Goal: Communication & Community: Answer question/provide support

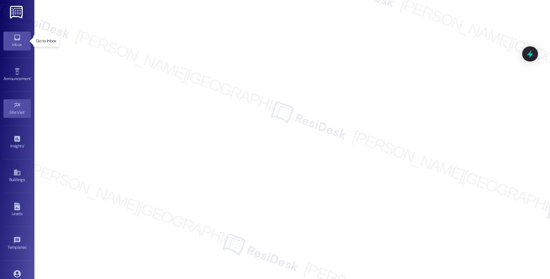
click at [22, 40] on link "Inbox" at bounding box center [17, 41] width 28 height 19
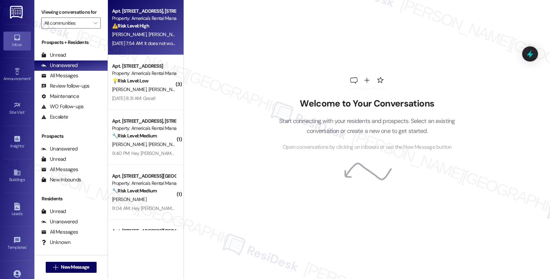
click at [149, 38] on div "G. Eakin K. Schroeder" at bounding box center [143, 34] width 65 height 9
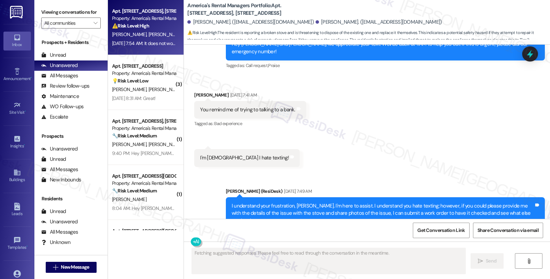
scroll to position [1103, 0]
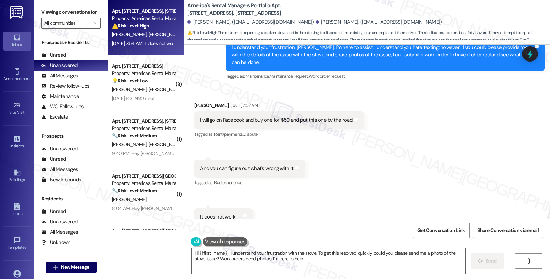
type textarea "Hi {{first_name}}, I understand your frustration with the stove. To get this re…"
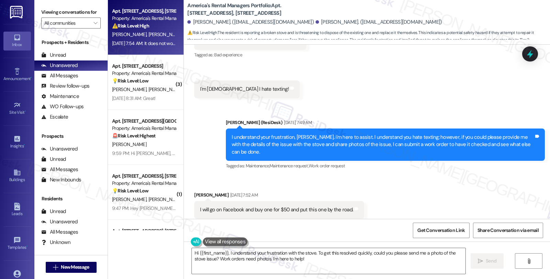
scroll to position [988, 0]
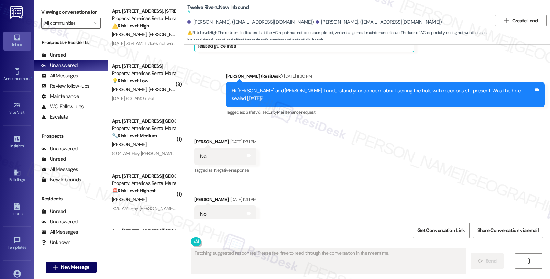
scroll to position [4011, 0]
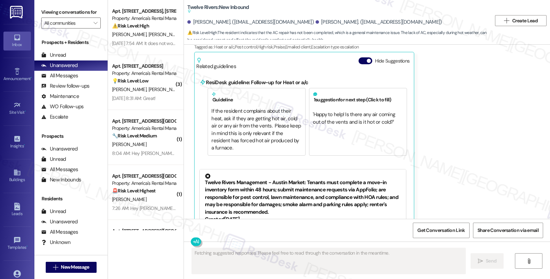
click at [462, 98] on div "Received via SMS Dana Asay Neutral Aug 22, 2025 at 3:26 AM We haven't heard bac…" at bounding box center [367, 138] width 366 height 293
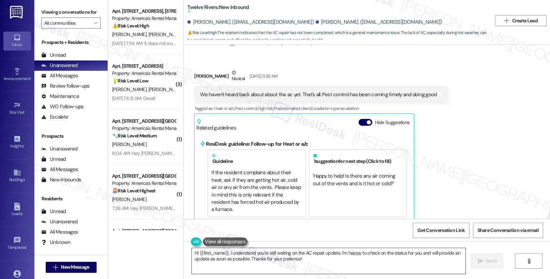
scroll to position [3956, 0]
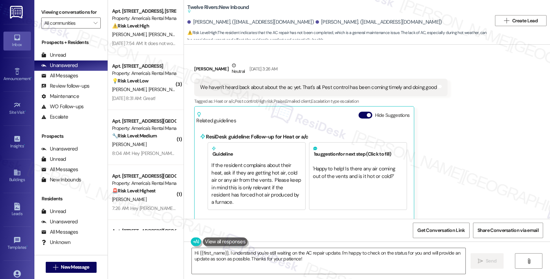
click at [488, 124] on div "Received via SMS Dana Asay Neutral Aug 22, 2025 at 3:26 AM We haven't heard bac…" at bounding box center [367, 192] width 366 height 293
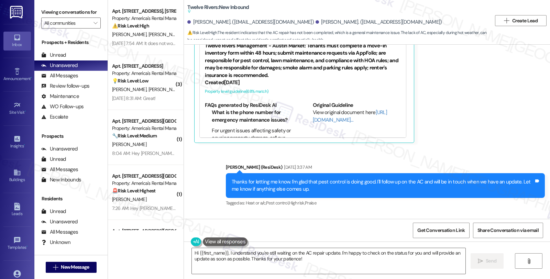
scroll to position [4224, 0]
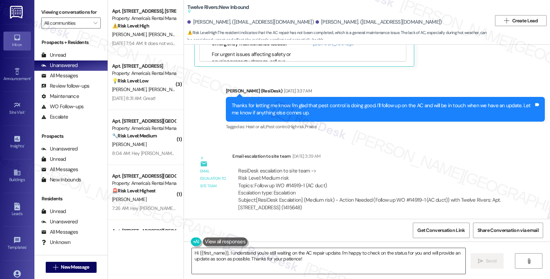
click at [192, 252] on textarea "Hi {{first_name}}, I understand you're still waiting on the AC repair update. I…" at bounding box center [329, 261] width 274 height 26
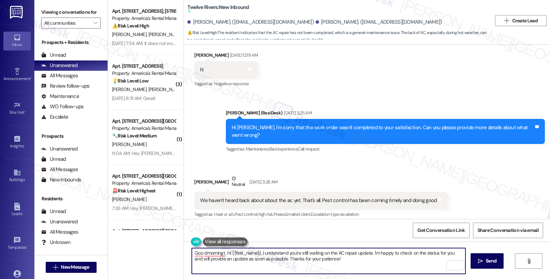
scroll to position [3842, 0]
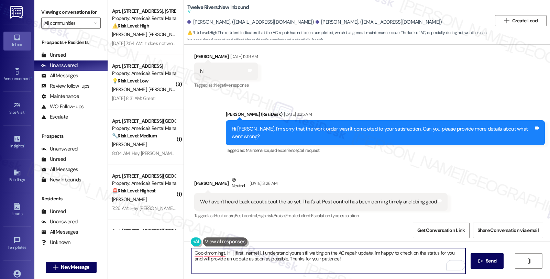
click at [316, 22] on div "Dana Asay. (danaasay1224@gmail.com)" at bounding box center [379, 22] width 127 height 7
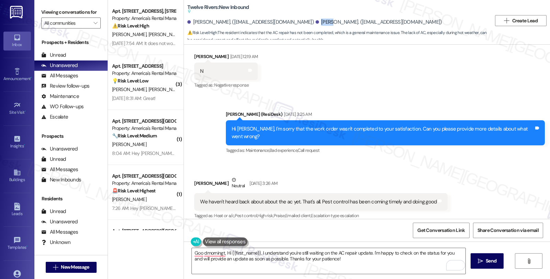
click at [316, 22] on div "Dana Asay. (danaasay1224@gmail.com)" at bounding box center [379, 22] width 127 height 7
copy div "Dana"
click at [222, 251] on textarea "Goo dmorningt, Hi {{first_name}}, I understand you're still waiting on the AC r…" at bounding box center [329, 261] width 274 height 26
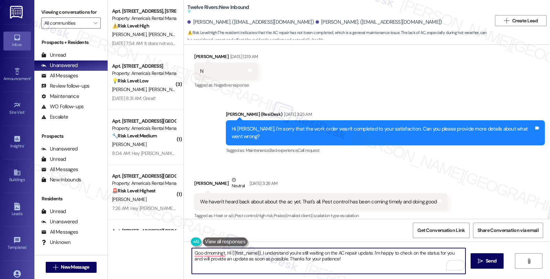
paste textarea "Dana"
click at [226, 251] on textarea "Good morning, Dana Hi {{first_name}}, I understand you're still waiting on the …" at bounding box center [329, 261] width 274 height 26
click at [250, 253] on textarea "Good morning, {{first_name}}, I understand you're still waiting on the AC repai…" at bounding box center [329, 261] width 274 height 26
click at [254, 256] on textarea "Good morning, {{first_name}}, I understand you're still waiting on the AC repai…" at bounding box center [329, 261] width 274 height 26
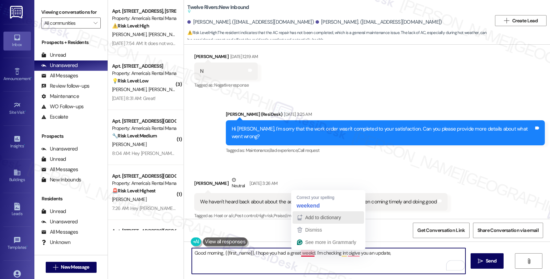
click at [318, 211] on button "Add to dictionary" at bounding box center [329, 217] width 72 height 12
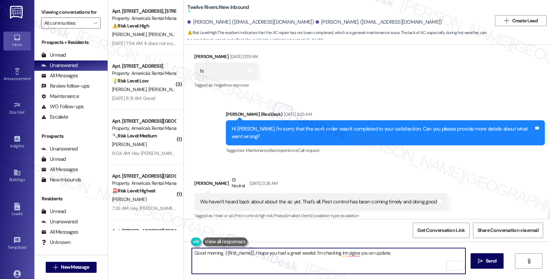
click at [307, 254] on textarea "Good morning, {{first_name}}, I hope you had a great weekd. I'm checking int oi…" at bounding box center [329, 261] width 274 height 26
click at [306, 254] on textarea "Good morning, {{first_name}}, I hope you had a great weekd. I'm checking int oi…" at bounding box center [329, 261] width 274 height 26
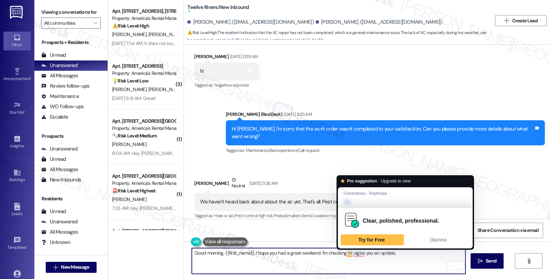
click at [347, 251] on textarea "Good morning, {{first_name}}, I hope you had a great weekend. I'm checking int …" at bounding box center [329, 261] width 274 height 26
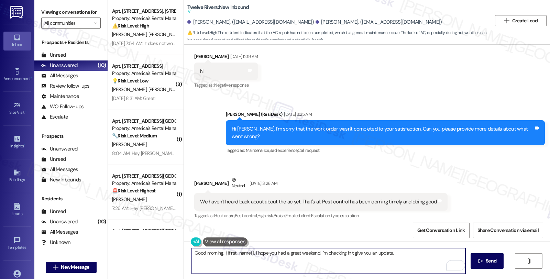
click at [347, 254] on textarea "Good morning, {{first_name}}, I hope you had a great weekend. I'm checking in t…" at bounding box center [329, 261] width 274 height 26
click at [396, 251] on textarea "Good morning, {{first_name}}, I hope you had a great weekend. I'm checking in t…" at bounding box center [329, 261] width 274 height 26
click at [316, 252] on textarea "Good morning, {{first_name}}, I hope you had a great weekend. I'm checking in t…" at bounding box center [329, 261] width 274 height 26
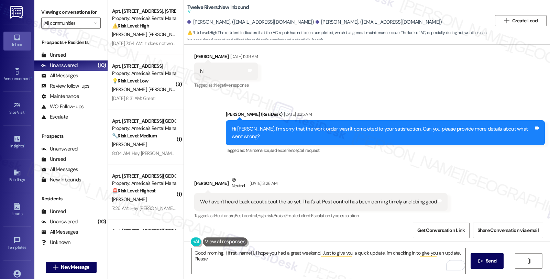
click at [377, 253] on textarea "Good morning, {{first_name}}, I hope you had a great weekend. Just to give you …" at bounding box center [329, 261] width 274 height 26
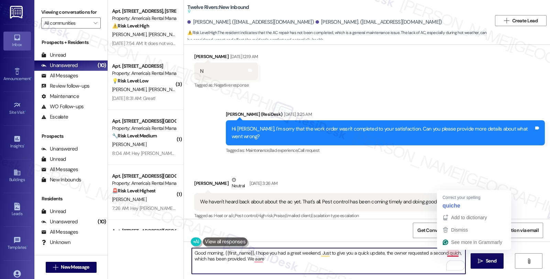
click at [447, 255] on textarea "Good morning, {{first_name}}, I hope you had a great weekend. Just to give you …" at bounding box center [329, 261] width 274 height 26
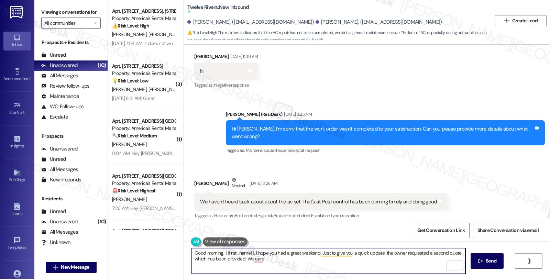
type textarea "Good morning, {{first_name}}, I hope you had a great weekend. Just to give you …"
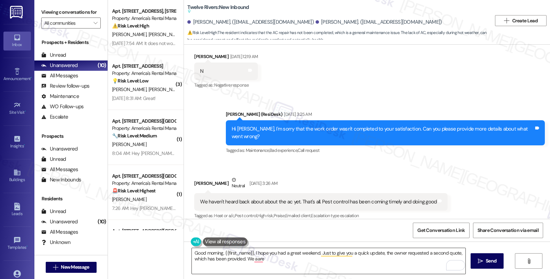
click at [243, 259] on textarea "Good morning, {{first_name}}, I hope you had a great weekend. Just to give you …" at bounding box center [329, 261] width 274 height 26
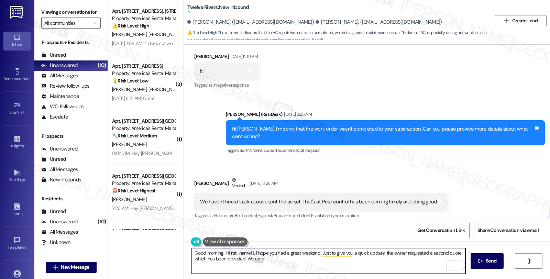
click at [243, 259] on textarea "Good morning, {{first_name}}, I hope you had a great weekend. Just to give you …" at bounding box center [329, 261] width 274 height 26
drag, startPoint x: 243, startPoint y: 259, endPoint x: 292, endPoint y: 259, distance: 49.5
click at [292, 259] on textarea "Good morning, {{first_name}}, I hope you had a great weekend. Just to give you …" at bounding box center [329, 261] width 274 height 26
paste textarea "re just waiting on their approval of the estimate before proceeding."
click at [324, 260] on textarea "Good morning, {{first_name}}, I hope you had a great weekend. Just to give you …" at bounding box center [329, 261] width 274 height 26
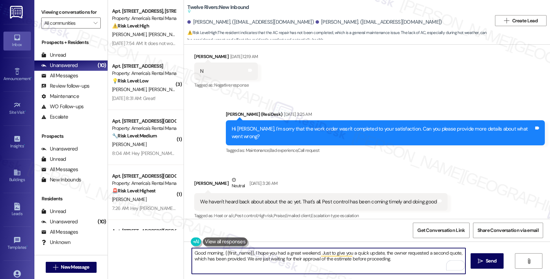
click at [394, 261] on textarea "Good morning, {{first_name}}, I hope you had a great weekend. Just to give you …" at bounding box center [329, 261] width 274 height 26
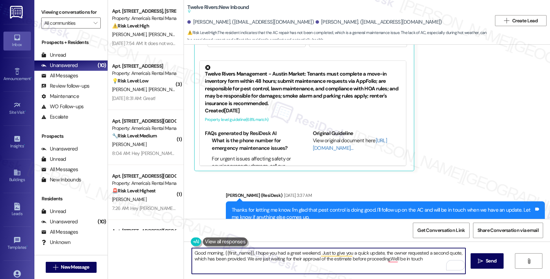
scroll to position [4109, 0]
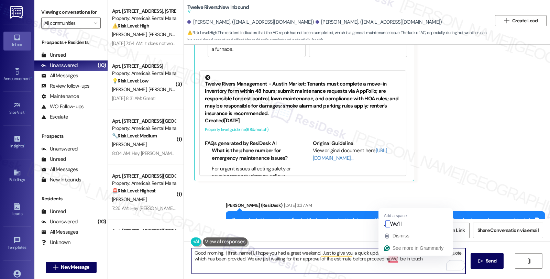
click at [386, 257] on textarea "Good morning, {{first_name}}, I hope you had a great weekend. Just to give you …" at bounding box center [329, 261] width 274 height 26
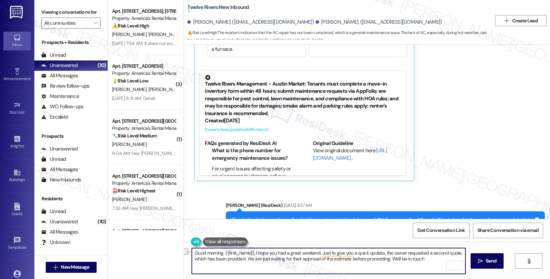
drag, startPoint x: 425, startPoint y: 259, endPoint x: 436, endPoint y: 259, distance: 10.3
click at [436, 259] on textarea "Good morning, {{first_name}}, I hope you had a great weekend. Just to give you …" at bounding box center [329, 261] width 274 height 26
type textarea "Good morning, {{first_name}}, I hope you had a great weekend. Just to give you …"
click at [446, 266] on div "Rewrite with Grammarly" at bounding box center [447, 266] width 8 height 8
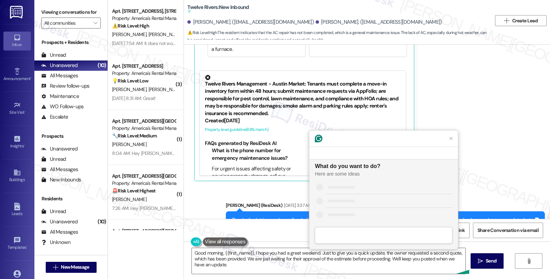
scroll to position [0, 0]
click at [339, 189] on div "Improve it" at bounding box center [336, 186] width 21 height 7
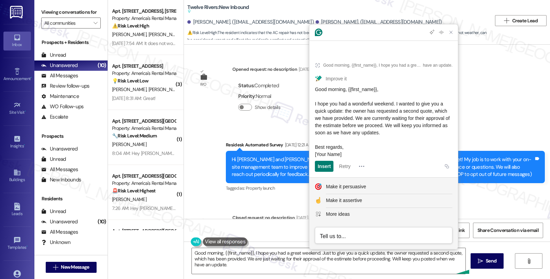
scroll to position [4109, 0]
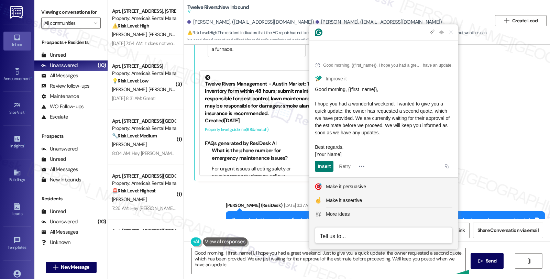
click at [315, 102] on span "Good morning, {{first_name}}, I hope you had a wonderful weekend. I wanted to g…" at bounding box center [383, 122] width 136 height 70
click at [427, 131] on div "Good morning, {{first_name}}, I hope you had a wonderful weekend. I wanted to g…" at bounding box center [384, 122] width 138 height 72
click at [258, 263] on textarea "Good morning, {{first_name}}, I hope you had a great weekend. Just to give you …" at bounding box center [329, 261] width 274 height 26
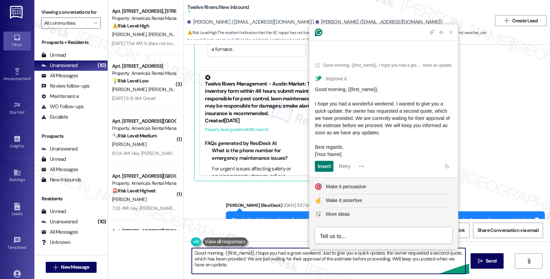
drag, startPoint x: 263, startPoint y: 260, endPoint x: 280, endPoint y: 273, distance: 21.6
click at [280, 273] on textarea "Good morning, {{first_name}}, I hope you had a great weekend. Just to give you …" at bounding box center [329, 261] width 274 height 26
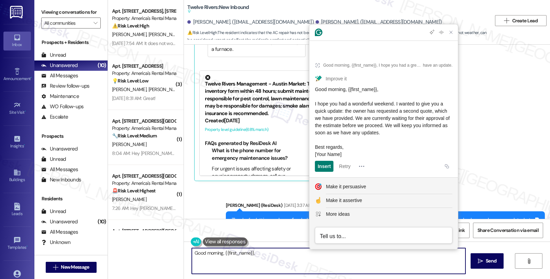
paste textarea "I hope you had a wonderful weekend. I wanted to give you a quick update: the ow…"
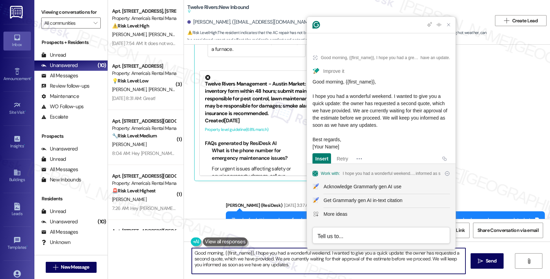
click at [286, 266] on textarea "Good morning, {{first_name}}, I hope you had a wonderful weekend. I wanted to g…" at bounding box center [329, 261] width 274 height 26
click at [305, 266] on textarea "Good morning, {{first_name}}, I hope you had a wonderful weekend. I wanted to g…" at bounding box center [329, 261] width 274 height 26
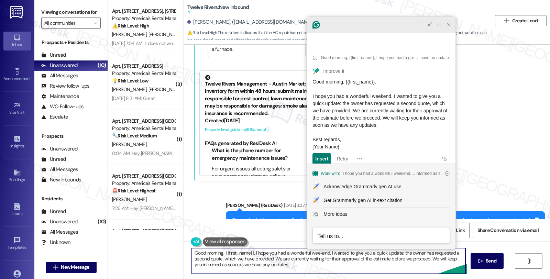
click at [448, 28] on icon "Close Grammarly Assistant" at bounding box center [449, 25] width 6 height 6
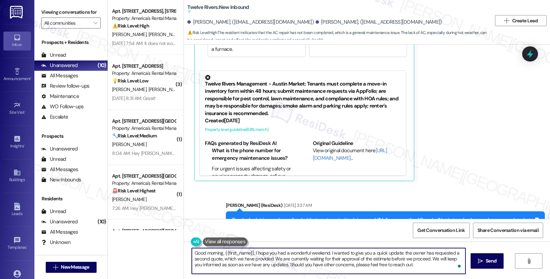
click at [407, 266] on textarea "Good morning, {{first_name}}, I hope you had a wonderful weekend. I wanted to g…" at bounding box center [329, 261] width 274 height 26
click at [217, 259] on textarea "Good morning, {{first_name}}, I hope you had a wonderful weekend. I wanted to g…" at bounding box center [329, 261] width 274 height 26
type textarea "Good morning, {{first_name}}, I hope you had a wonderful weekend. I wanted to g…"
click at [492, 261] on span "Send" at bounding box center [491, 261] width 11 height 7
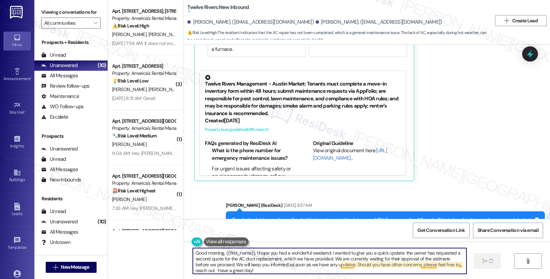
click at [428, 266] on textarea "Good morning, {{first_name}}, I hope you had a wonderful weekend. I wanted to g…" at bounding box center [330, 261] width 274 height 26
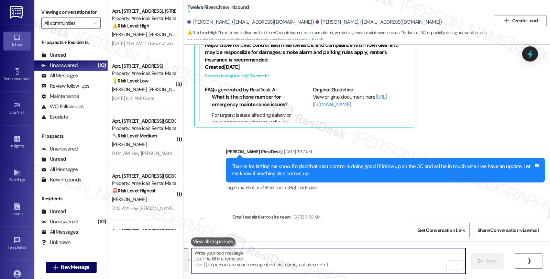
scroll to position [4224, 0]
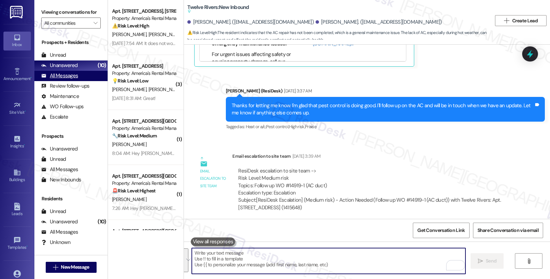
click at [52, 79] on div "All Messages" at bounding box center [59, 75] width 37 height 7
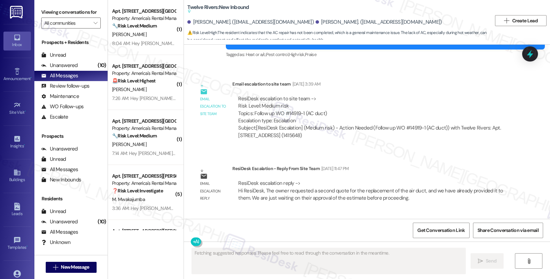
scroll to position [4296, 0]
click at [479, 222] on div "Sent via SMS Sarah (ResiDesk) 9:08 PM Good morning, Taten and Dana, I hope you …" at bounding box center [385, 257] width 329 height 70
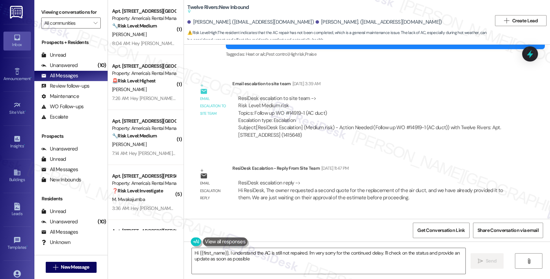
type textarea "Hi {{first_name}}, I understand the AC is still not repaired. I'm very sorry fo…"
click at [508, 174] on div "ResiDesk escalation reply -> Hi ResiDesk, The owner requested a second quote fo…" at bounding box center [372, 190] width 281 height 32
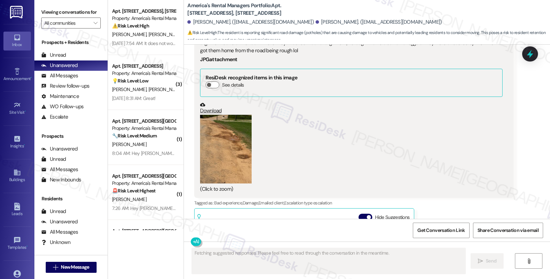
scroll to position [499, 0]
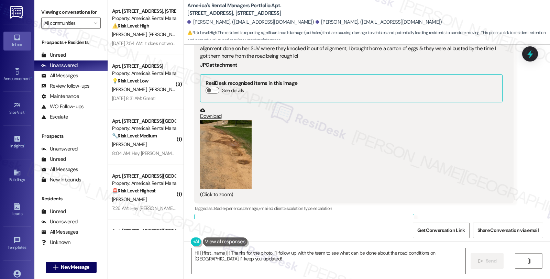
click at [482, 141] on div "(Click to zoom)" at bounding box center [351, 159] width 302 height 78
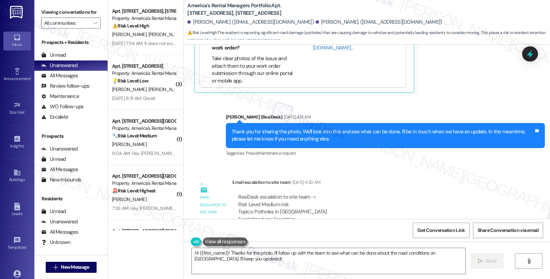
scroll to position [766, 0]
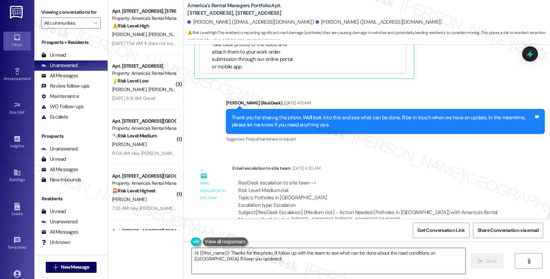
click at [192, 253] on textarea "Hi {{first_name}}! Thanks for the photo. I'll follow up with the team to see wh…" at bounding box center [329, 261] width 274 height 26
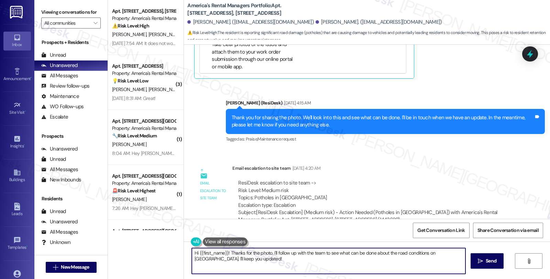
click at [192, 253] on textarea "Hi {{first_name}}! Thanks for the photo. I'll follow up with the team to see wh…" at bounding box center [329, 261] width 274 height 26
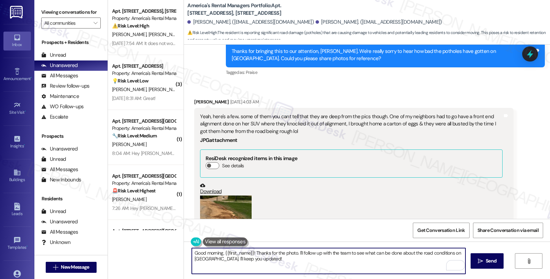
scroll to position [422, 0]
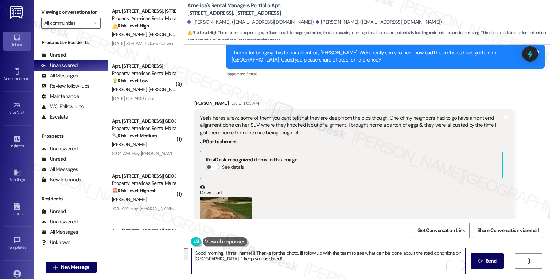
drag, startPoint x: 258, startPoint y: 253, endPoint x: 329, endPoint y: 273, distance: 73.7
click at [329, 273] on textarea "Good morning, {{first_name}}! Thanks for the photo. I'll follow up with the tea…" at bounding box center [329, 261] width 274 height 26
paste textarea "We are aware of the road issues in this subdivision. We'll continue to follow u…"
click at [299, 252] on textarea "Good morning, {{first_name}}. I hope you're doing well. We are aware of the roa…" at bounding box center [329, 261] width 274 height 26
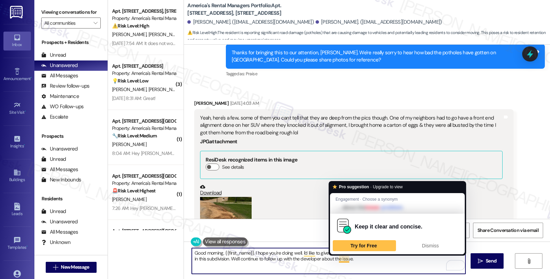
click at [369, 264] on textarea "Good morning, {{first_name}}. I hope you're doing well. I'd like to give you an…" at bounding box center [329, 261] width 274 height 26
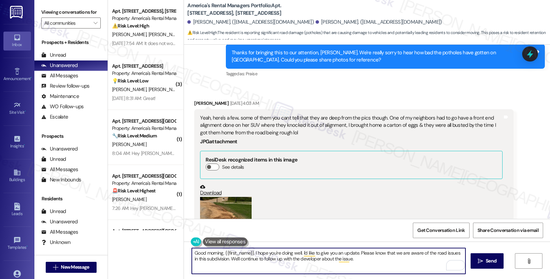
click at [373, 259] on textarea "Good morning, {{first_name}}. I hope you're doing well. I'd like to give you an…" at bounding box center [329, 261] width 274 height 26
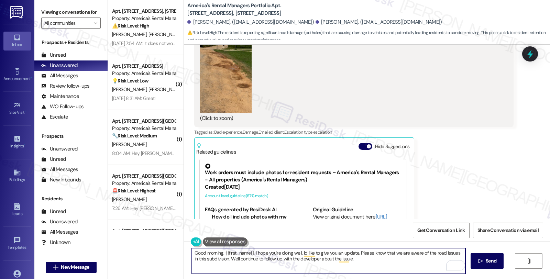
scroll to position [728, 0]
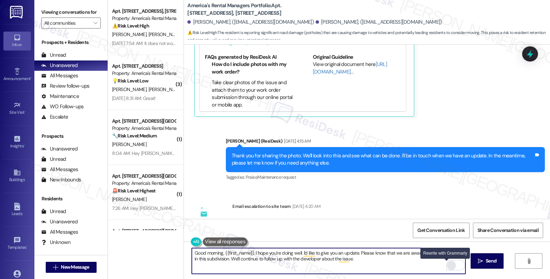
click at [448, 267] on div "Rewrite with Grammarly" at bounding box center [452, 266] width 8 height 8
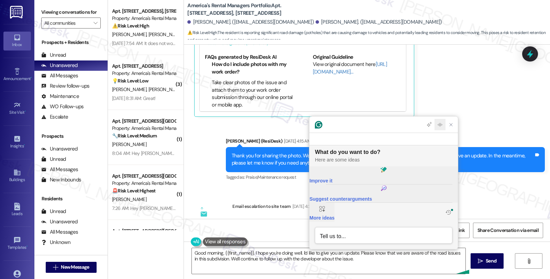
scroll to position [0, 0]
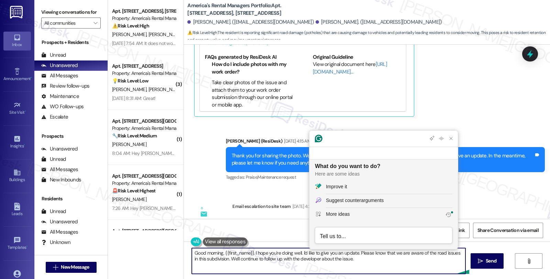
click at [370, 260] on textarea "Good morning, {{first_name}}. I hope you're doing well. I'd like to give you an…" at bounding box center [329, 261] width 274 height 26
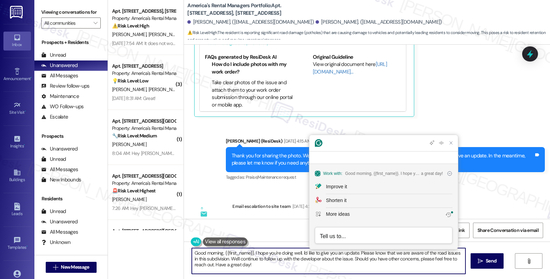
click at [287, 270] on textarea "Good morning, {{first_name}}. I hope you're doing well. I'd like to give you an…" at bounding box center [329, 261] width 274 height 26
paste textarea "this message finds you well. I wanted to provide you with an update regarding t…"
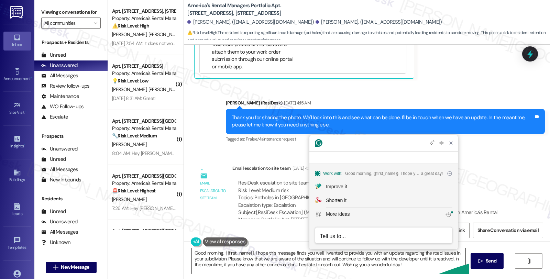
click at [401, 267] on textarea "Good morning, {{first_name}}. I hope this message finds you well. I wanted to p…" at bounding box center [329, 261] width 274 height 26
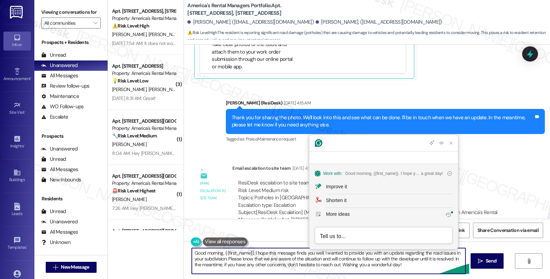
click at [255, 117] on div "Thank you for sharing the photo. We'll look into this and see what can be done.…" at bounding box center [385, 121] width 319 height 25
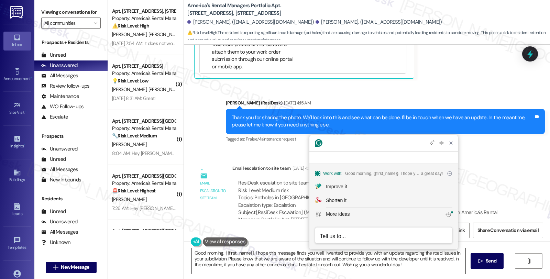
click at [339, 269] on textarea "Good morning, {{first_name}}. I hope this message finds you well. I wanted to p…" at bounding box center [329, 261] width 274 height 26
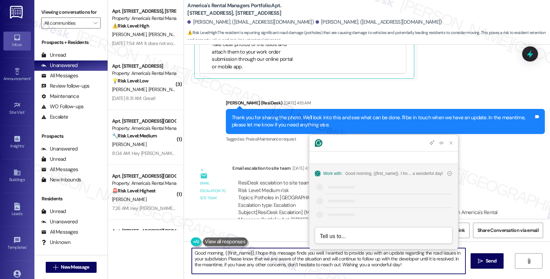
paste textarea "your day is off to a great start! I just wanted to give you a quick update on t…"
drag, startPoint x: 449, startPoint y: 153, endPoint x: 448, endPoint y: 156, distance: 3.7
click at [449, 146] on icon "Close Grammarly Assistant" at bounding box center [451, 143] width 6 height 6
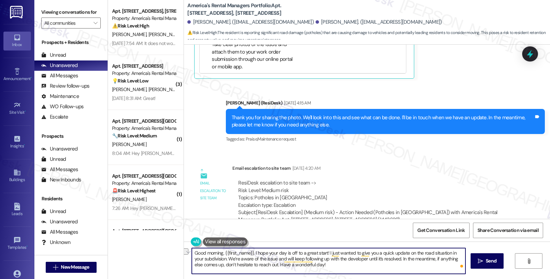
drag, startPoint x: 352, startPoint y: 258, endPoint x: 384, endPoint y: 258, distance: 31.6
click at [384, 258] on textarea "Good morning, {{first_name}}. I hope your day is off to a great start! I just w…" at bounding box center [329, 261] width 274 height 26
type textarea "Good morning, {{first_name}}. I hope your day is off to a great start! I just w…"
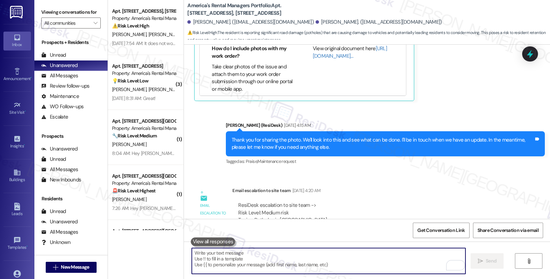
scroll to position [829, 0]
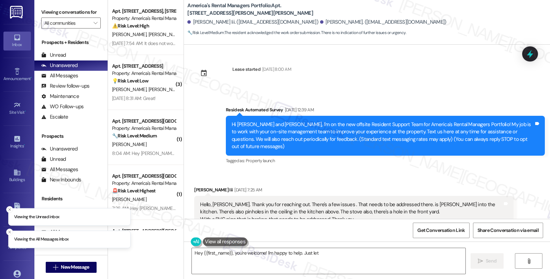
scroll to position [1386, 0]
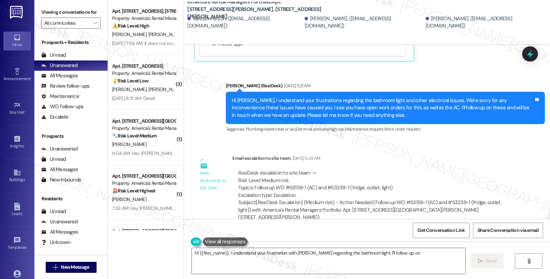
scroll to position [1481, 0]
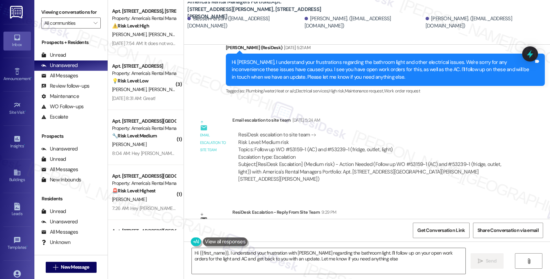
type textarea "Hi {{first_name}}, I understand your frustration with [PERSON_NAME] regarding t…"
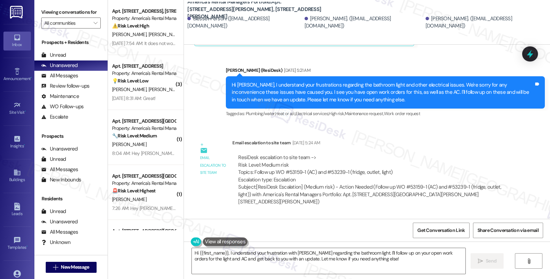
scroll to position [1443, 0]
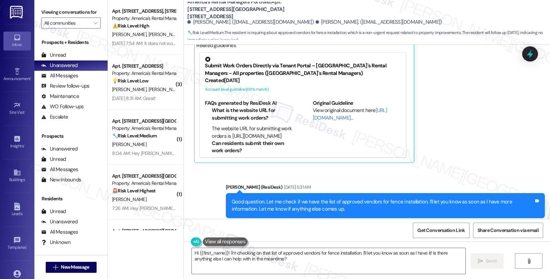
scroll to position [948, 0]
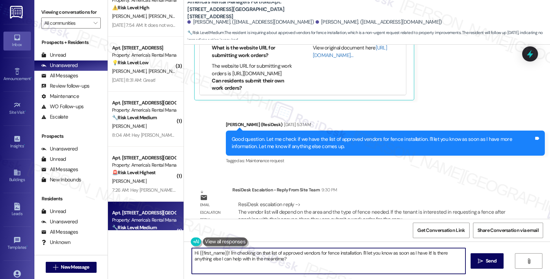
drag, startPoint x: 280, startPoint y: 262, endPoint x: 119, endPoint y: 225, distance: 165.3
click at [119, 225] on div "Apt. [STREET_ADDRESS], [STREET_ADDRESS] Property: America's Rental Managers Por…" at bounding box center [329, 139] width 442 height 279
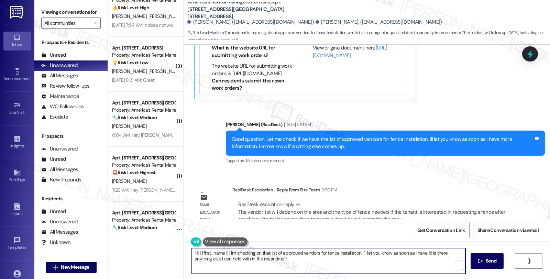
scroll to position [28, 0]
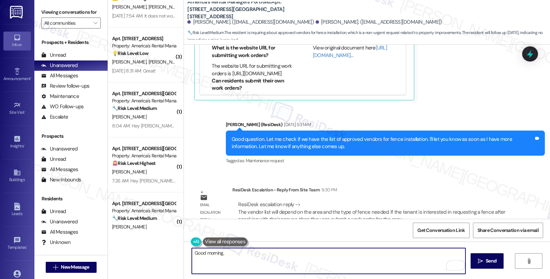
paste textarea "The vendor list will depend on the area and the type of fence needed. If the te…"
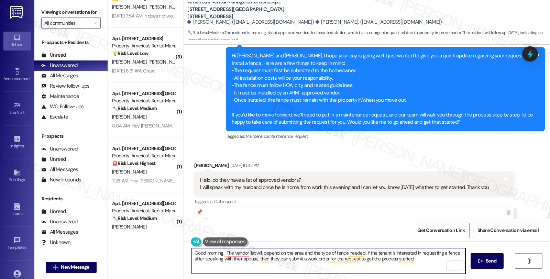
scroll to position [642, 0]
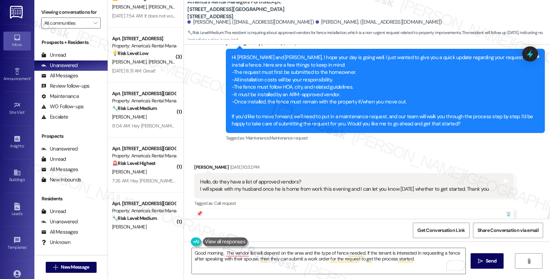
click at [195, 164] on div "[PERSON_NAME] [DATE] 10:32 PM" at bounding box center [353, 169] width 319 height 10
copy div "Missy"
click at [221, 252] on textarea "Good morning, The vendor list will depend on the area and the type of fence nee…" at bounding box center [329, 261] width 274 height 26
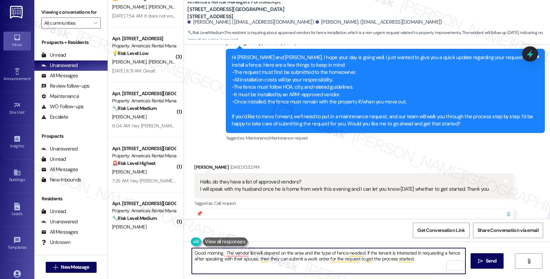
paste textarea "Missy"
paste textarea "I hope your day is off to a great start! I just wanted to give you a quick upda…"
click at [386, 252] on textarea "Good morning, Missy, I hope your day is off to a great start! I just wanted to …" at bounding box center [329, 261] width 274 height 26
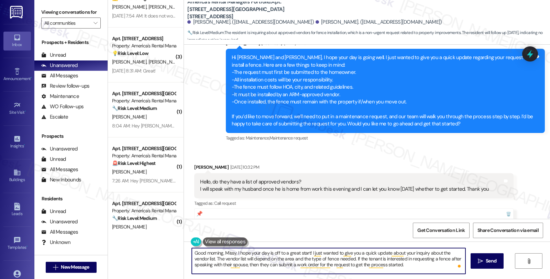
click at [196, 256] on textarea "Good morning, Missy, I hope your day is off to a great start! I just wanted to …" at bounding box center [329, 261] width 274 height 26
click at [197, 256] on textarea "Good morning, Missy, I hope your day is off to a great start! I just wanted to …" at bounding box center [329, 261] width 274 height 26
click at [370, 259] on textarea "Good morning, Missy, I hope your day is off to a great start! I just wanted to …" at bounding box center [329, 261] width 274 height 26
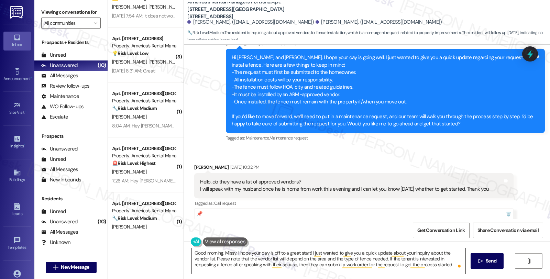
click at [382, 258] on textarea "Good morning, Missy, I hope your day is off to a great start! I just wanted to …" at bounding box center [329, 261] width 274 height 26
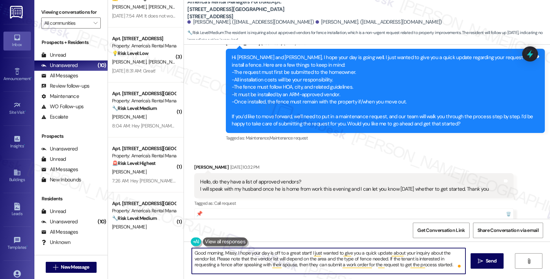
click at [382, 258] on textarea "Good morning, Missy, I hope your day is off to a great start! I just wanted to …" at bounding box center [329, 261] width 274 height 26
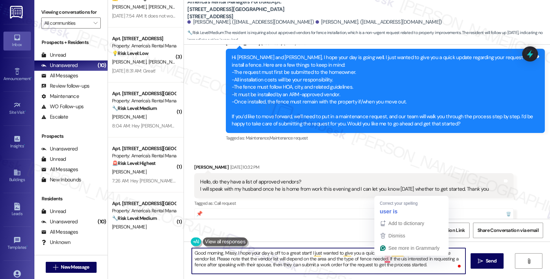
click at [381, 258] on textarea "Good morning, Missy, I hope your day is off to a great start! I just wanted to …" at bounding box center [329, 261] width 274 height 26
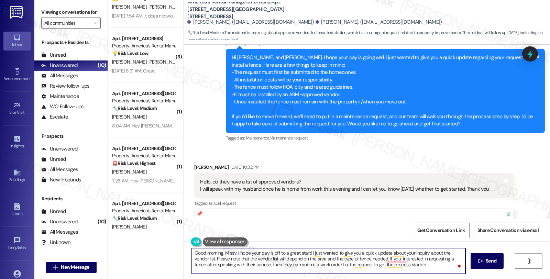
click at [380, 259] on textarea "Good morning, Missy, I hope your day is off to a great start! I just wanted to …" at bounding box center [329, 261] width 274 height 26
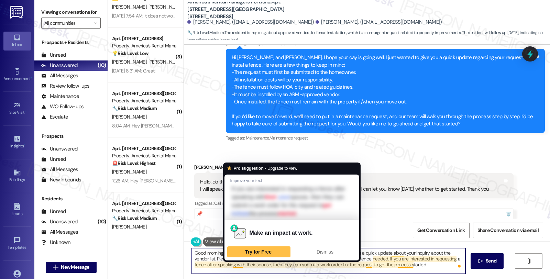
click at [233, 265] on textarea "Good morning, Missy, I hope your day is off to a great start! I just wanted to …" at bounding box center [329, 261] width 274 height 26
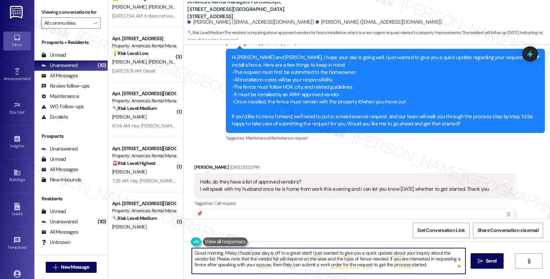
click at [269, 264] on textarea "Good morning, Missy, I hope your day is off to a great start! I just wanted to …" at bounding box center [329, 261] width 274 height 26
click at [414, 267] on textarea "Good morning, Missy, I hope your day is off to a great start! I just wanted to …" at bounding box center [329, 261] width 274 height 26
click at [263, 274] on div "Good morning, Missy, I hope your day is off to a great start! I just wanted to …" at bounding box center [329, 261] width 274 height 26
click at [263, 271] on textarea "Good morning, Missy, I hope your day is off to a great start! I just wanted to …" at bounding box center [329, 261] width 274 height 26
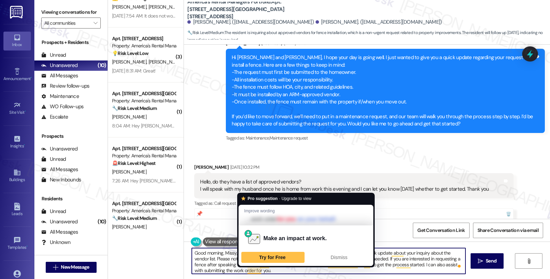
click at [281, 271] on textarea "Good morning, Missy, I hope your day is off to a great start! I just wanted to …" at bounding box center [329, 261] width 274 height 26
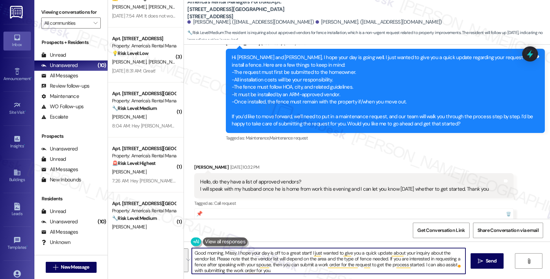
type textarea "Good morning, Missy, I hope your day is off to a great start! I just wanted to …"
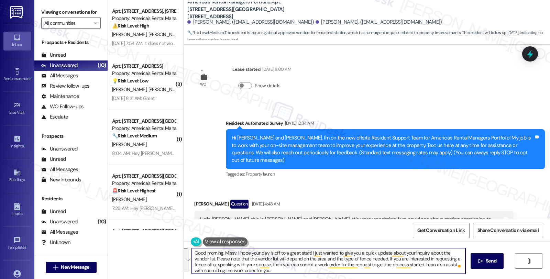
scroll to position [642, 0]
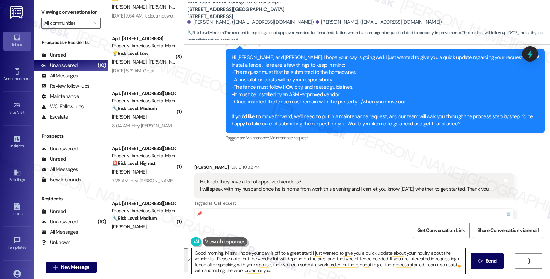
click at [302, 268] on textarea "Good morning, Missy, I hope your day is off to a great start! I just wanted to …" at bounding box center [329, 261] width 274 height 26
paste textarea ". I hope your day is off to a great start! I wanted to provide an update regard…"
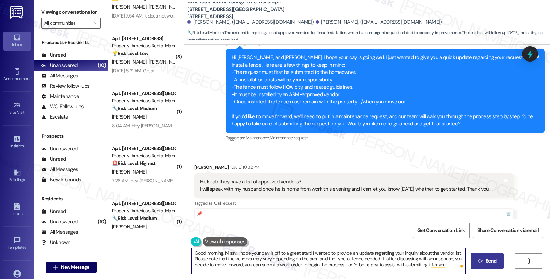
type textarea "Good morning, Missy. I hope your day is off to a great start! I wanted to provi…"
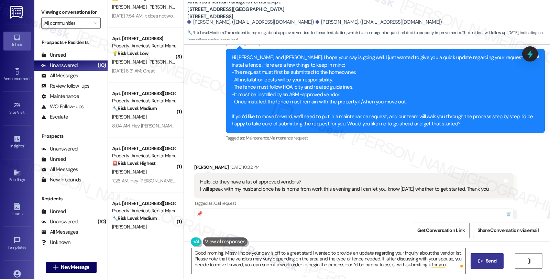
click at [482, 261] on icon "" at bounding box center [480, 262] width 5 height 6
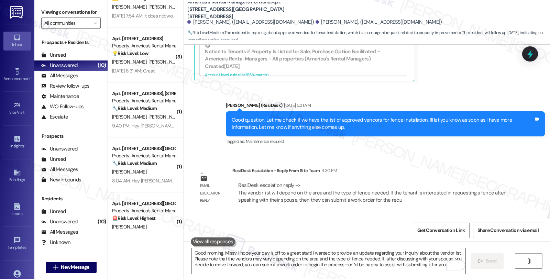
scroll to position [1010, 0]
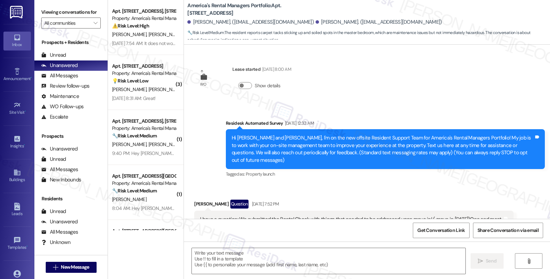
scroll to position [1596, 0]
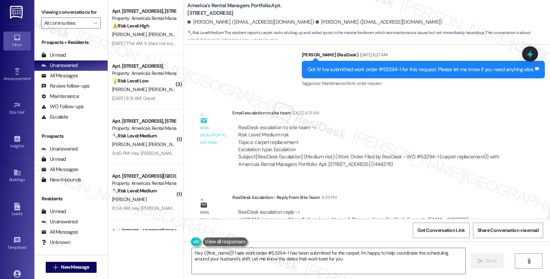
type textarea "Hey {{first_name}}! I see work order #53294-1 has been submitted for the carpet…"
click at [357, 154] on div "Email escalation to site team Email escalation to site team Aug 23, 2025 at 6:3…" at bounding box center [353, 141] width 329 height 74
click at [494, 124] on div "ResiDesk escalation to site team -> Risk Level: Medium risk Topics: carpet repl…" at bounding box center [372, 139] width 269 height 30
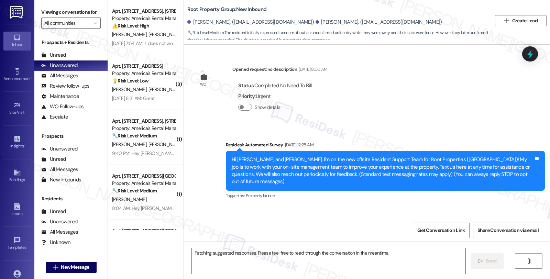
scroll to position [4493, 0]
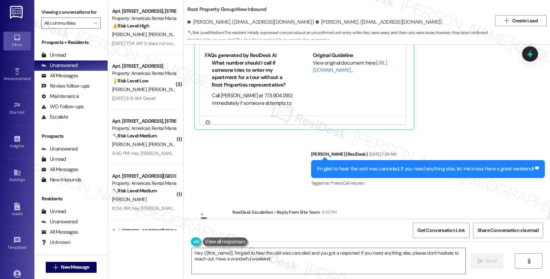
type textarea "Hey {{first_name}}, I'm glad to hear the visit was canceled and you got a respo…"
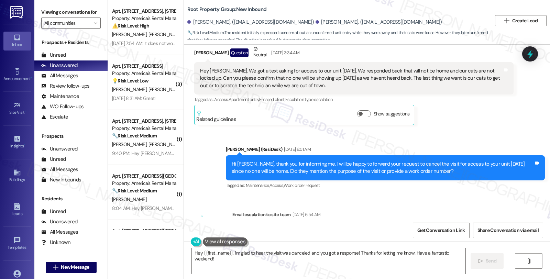
scroll to position [4149, 0]
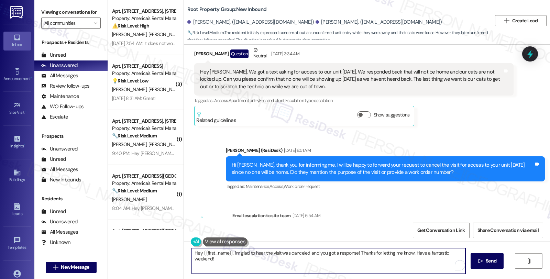
drag, startPoint x: 188, startPoint y: 252, endPoint x: 549, endPoint y: 221, distance: 363.1
click at [549, 221] on div "WO Opened request: no description Apr 17, 2025 at 8:00 AM Status : Completed No…" at bounding box center [367, 184] width 366 height 279
paste textarea "Please ask the tenant when is the best time and date to schedule their maintena…"
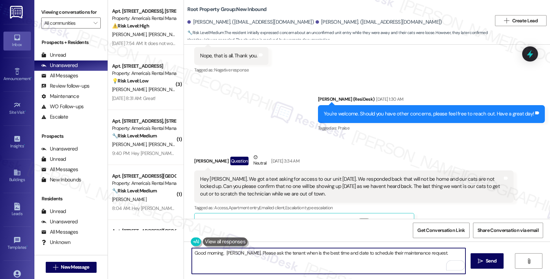
scroll to position [4035, 0]
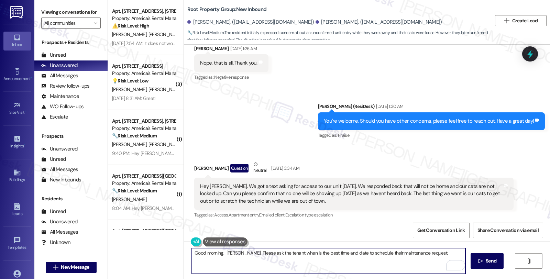
click at [219, 254] on textarea "Good morning, Nolan. Please ask the tenant when is the best time and date to sc…" at bounding box center [329, 261] width 274 height 26
click at [235, 249] on textarea "Good morning, Nolan. Please ask the tenant when is the best time and date to sc…" at bounding box center [329, 261] width 274 height 26
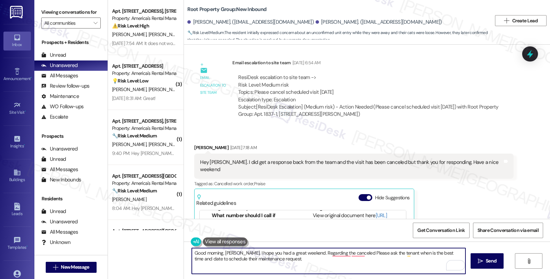
scroll to position [4264, 0]
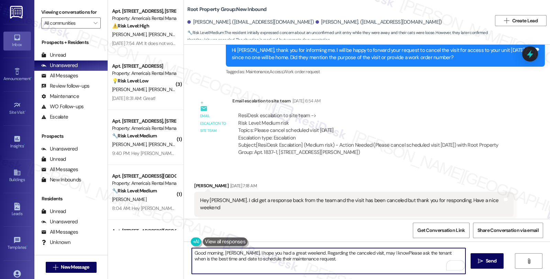
click at [357, 253] on textarea "Good morning, Nolan. I hope you had a great weekend. Regarding the canceled vis…" at bounding box center [329, 261] width 274 height 26
click at [415, 254] on textarea "Good morning, Nolan. I hope you had a great weekend. Regarding the canceled vis…" at bounding box center [329, 261] width 274 height 26
click at [212, 260] on textarea "Good morning, Nolan. I hope you had a great weekend. Regarding the canceled vis…" at bounding box center [329, 261] width 274 height 26
click at [308, 264] on textarea "Good morning, Nolan. I hope you had a great weekend. Regarding the canceled vis…" at bounding box center [329, 261] width 274 height 26
type textarea "Good morning, Nolan. I hope you had a great weekend. Regarding the canceled vis…"
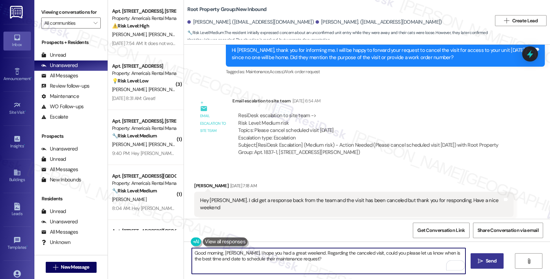
click at [480, 260] on icon "" at bounding box center [480, 262] width 5 height 6
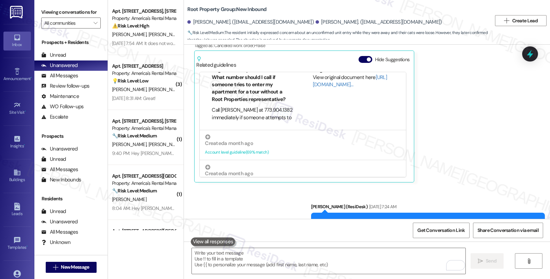
scroll to position [4493, 0]
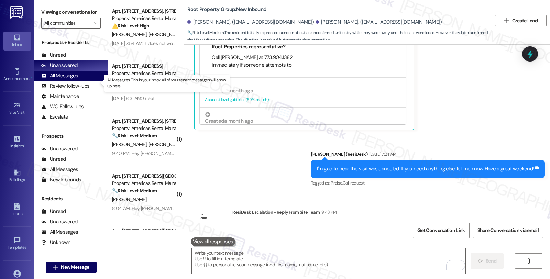
click at [61, 79] on div "All Messages" at bounding box center [59, 75] width 37 height 7
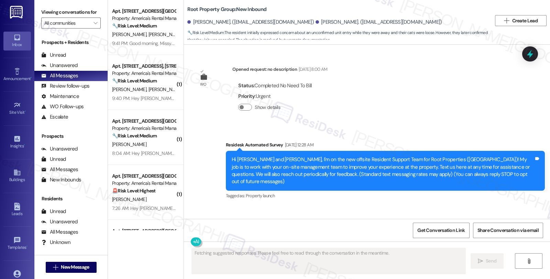
scroll to position [4559, 0]
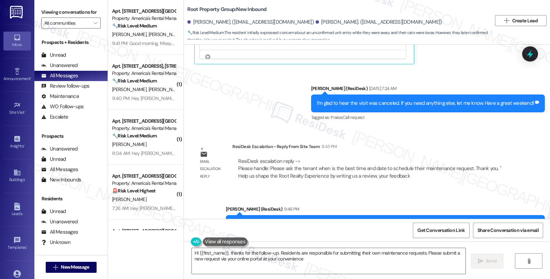
type textarea "Hi {{first_name}}, thanks for the follow-up. Residents are responsible for subm…"
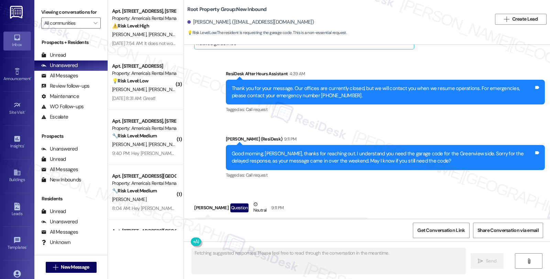
scroll to position [107, 0]
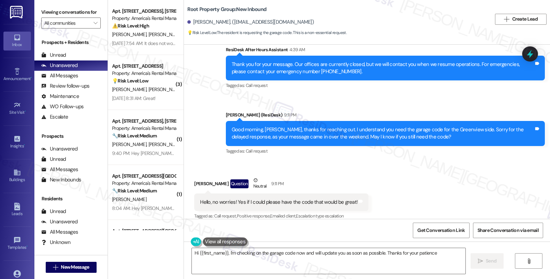
type textarea "Hi {{first_name}}, I'm checking on the garage code now and will update you as s…"
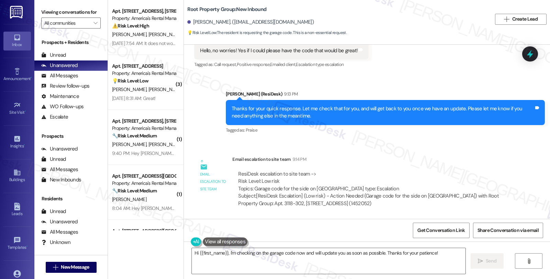
scroll to position [243, 0]
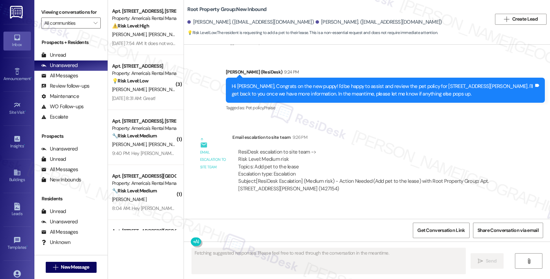
scroll to position [462, 0]
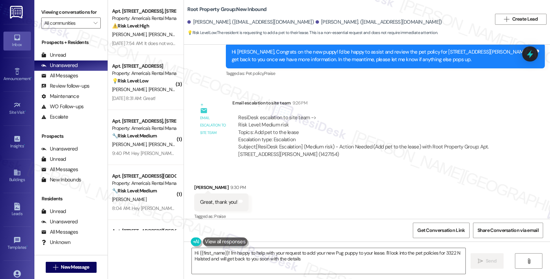
type textarea "Hi {{first_name}}! I'm happy to help with your request to add your new Pug pupp…"
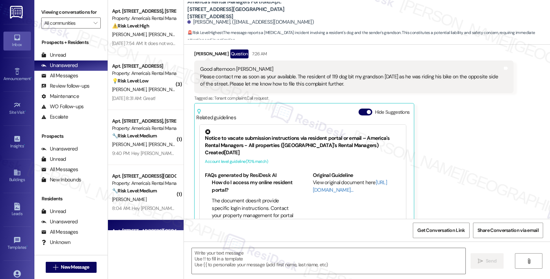
scroll to position [91, 0]
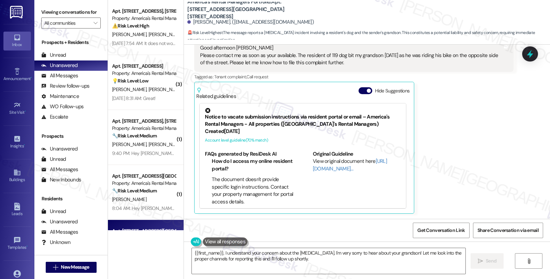
click at [505, 175] on div "Peggy Humphrey Question 7:26 AM Good afternoon Homer Please contact me as soon …" at bounding box center [353, 121] width 319 height 186
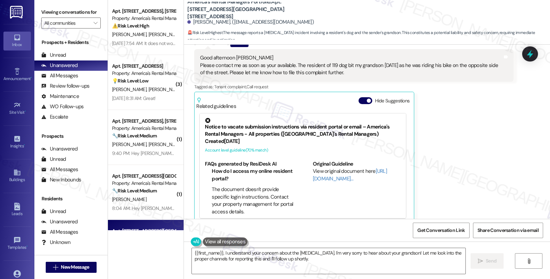
scroll to position [0, 0]
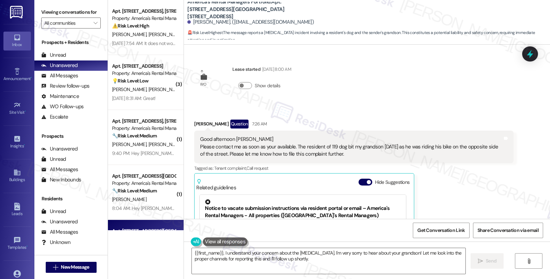
click at [194, 121] on div "Peggy Humphrey Question 7:26 AM" at bounding box center [353, 125] width 319 height 11
copy div "Peggy"
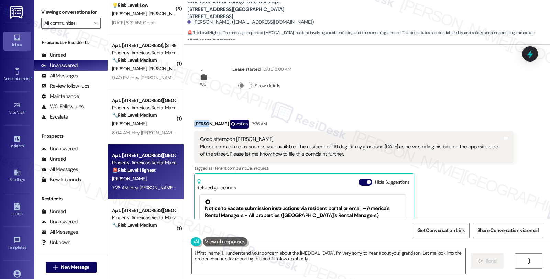
scroll to position [76, 0]
click at [192, 252] on textarea "{{first_name}}, I understand your concern about the dog bite. I'm very sorry to…" at bounding box center [329, 261] width 274 height 26
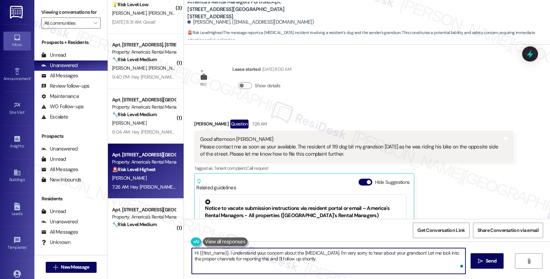
paste textarea "Peggy"
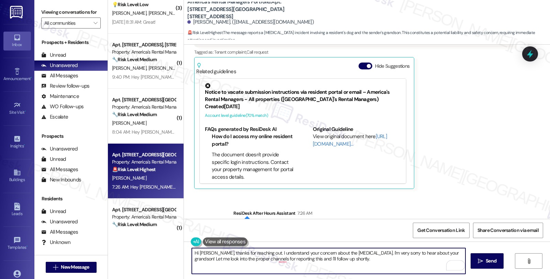
scroll to position [35, 0]
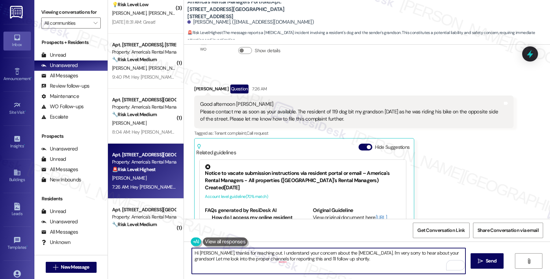
click at [433, 252] on textarea "Hi Peggy, thanks for reaching out. I understand your concern about the dog bite…" at bounding box center [329, 261] width 274 height 26
click at [435, 252] on textarea "Hi Peggy, thanks for reaching out. I understand your concern about the dog bite…" at bounding box center [329, 261] width 274 height 26
drag, startPoint x: 211, startPoint y: 259, endPoint x: 165, endPoint y: 259, distance: 45.4
click at [165, 259] on div "Apt. 319 Kennesaw Avenue, 319 Kennesaw Avenue Property: America's Rental Manage…" at bounding box center [329, 139] width 442 height 279
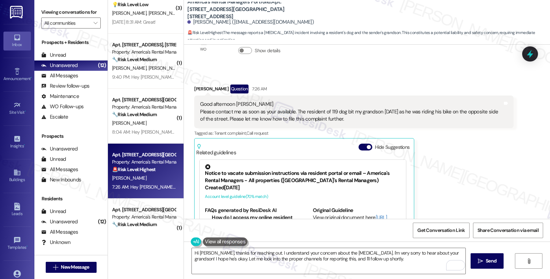
click at [524, 167] on div "Received via SMS Peggy Humphrey Question 7:26 AM Good afternoon Homer Please co…" at bounding box center [367, 172] width 366 height 206
click at [343, 259] on textarea "Hi Peggy, thanks for reaching out. I understand your concern about the dog bite…" at bounding box center [329, 261] width 274 height 26
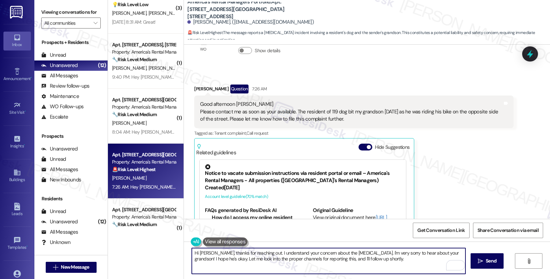
click at [343, 259] on textarea "Hi Peggy, thanks for reaching out. I understand your concern about the dog bite…" at bounding box center [329, 261] width 274 height 26
click at [346, 259] on textarea "Hi Peggy, thanks for reaching out. I understand your concern about the dog bite…" at bounding box center [329, 261] width 274 height 26
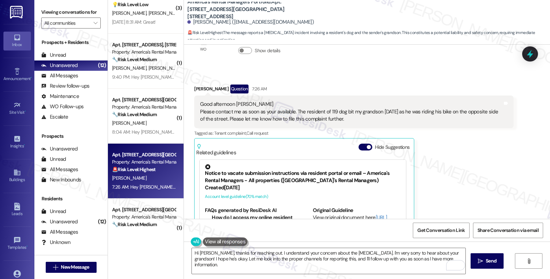
click at [478, 188] on div "Peggy Humphrey Question 7:26 AM Good afternoon Homer Please contact me as soon …" at bounding box center [353, 178] width 319 height 186
click at [449, 206] on div "Peggy Humphrey Question 7:26 AM Good afternoon Homer Please contact me as soon …" at bounding box center [353, 178] width 319 height 186
click at [435, 260] on textarea "Hi Peggy, thanks for reaching out. I understand your concern about the dog bite…" at bounding box center [329, 261] width 274 height 26
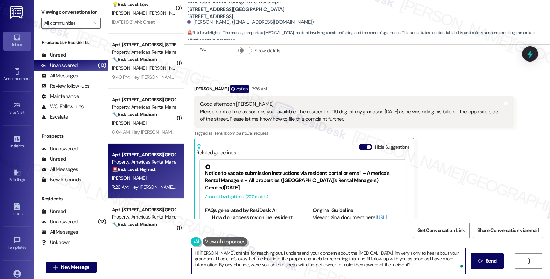
click at [387, 265] on textarea "Hi Peggy, thanks for reaching out. I understand your concern about the dog bite…" at bounding box center [329, 261] width 274 height 26
type textarea "Hi Peggy, thanks for reaching out. I understand your concern about the dog bite…"
click at [493, 259] on span "Send" at bounding box center [491, 261] width 11 height 7
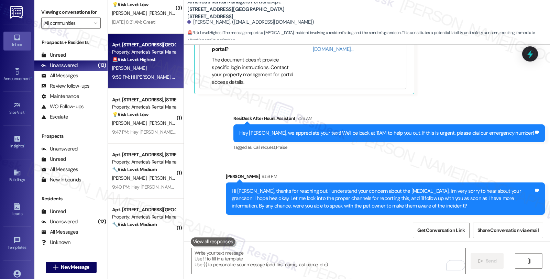
scroll to position [212, 0]
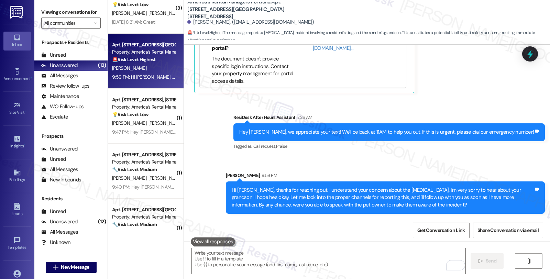
click at [496, 155] on div "Sent via SMS ResiDesk After Hours Assistant 7:26 AM Hey Peggy, we appreciate yo…" at bounding box center [389, 133] width 322 height 48
click at [527, 55] on icon at bounding box center [530, 54] width 8 height 11
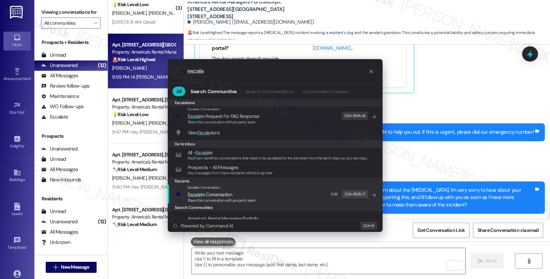
type input "escala"
click at [219, 191] on span "Escala te Conversation" at bounding box center [210, 195] width 44 height 8
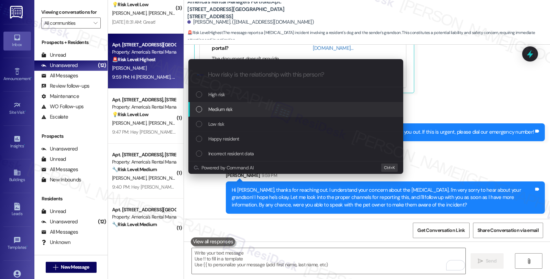
click at [223, 107] on span "Medium risk" at bounding box center [220, 110] width 24 height 8
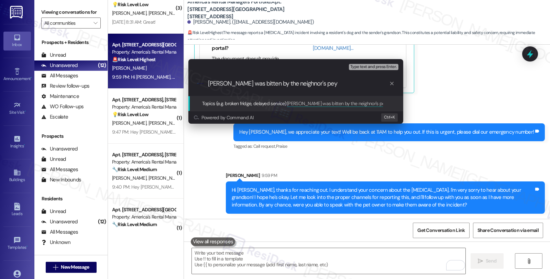
click at [296, 84] on input "Grandson was bitten by the neighnor's pey" at bounding box center [298, 83] width 181 height 7
click at [327, 83] on input "Grandson was bitten by the neighbor's pey" at bounding box center [298, 83] width 181 height 7
type input "Grandson was bitten by the neighbor's pet dog"
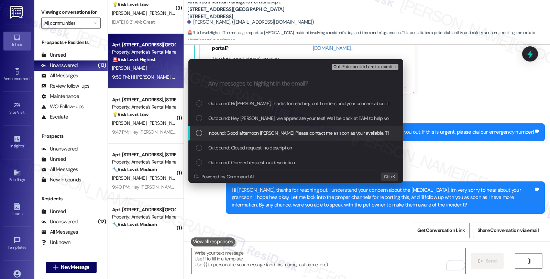
click at [281, 132] on span "Inbound: Good afternoon Homer Please contact me as soon as your available. The …" at bounding box center [454, 133] width 493 height 8
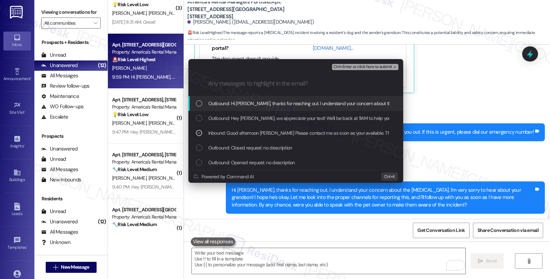
click at [376, 66] on span "Ctrl+Enter or click here to submit" at bounding box center [363, 67] width 59 height 5
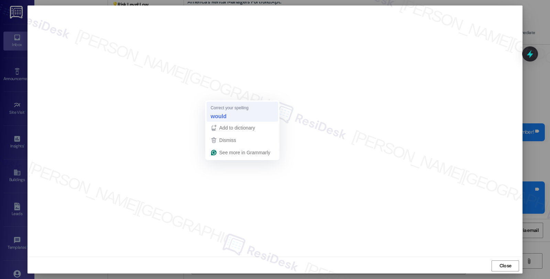
click at [221, 117] on strong "would" at bounding box center [219, 116] width 16 height 8
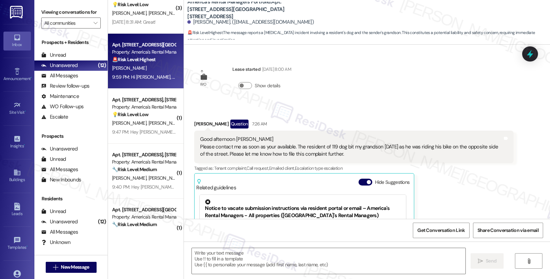
scroll to position [91, 0]
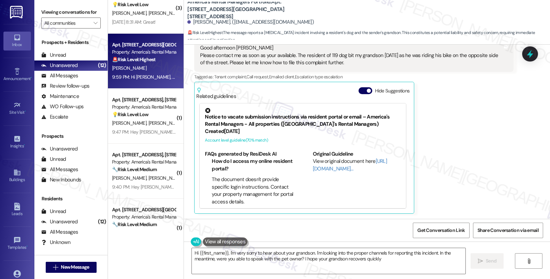
type textarea "Hi {{first_name}}, I'm very sorry to hear about your grandson. I'm looking into…"
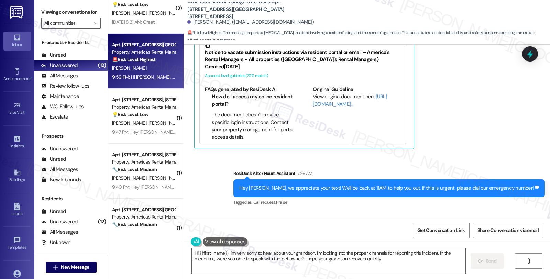
scroll to position [222, 0]
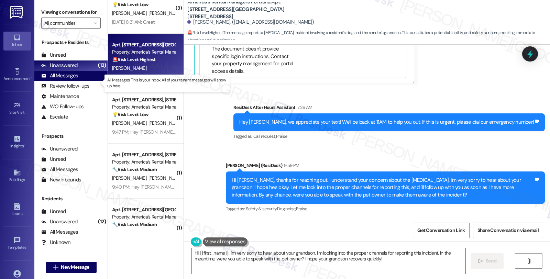
click at [69, 79] on div "All Messages" at bounding box center [59, 75] width 37 height 7
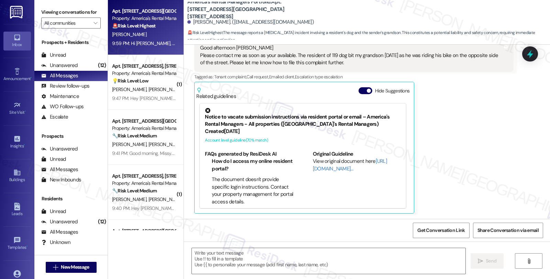
type textarea "Fetching suggested responses. Please feel free to read through the conversation…"
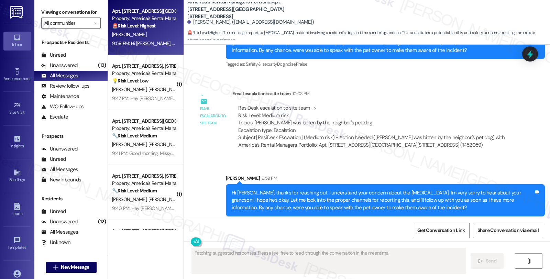
scroll to position [370, 0]
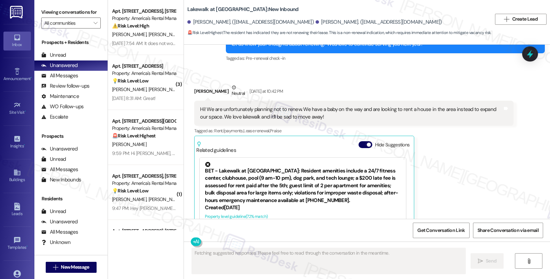
scroll to position [508, 0]
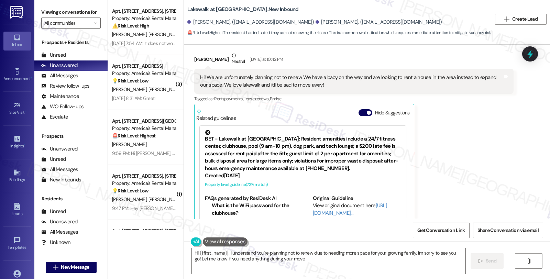
type textarea "Hi {{first_name}}, I understand you're planning not to renew due to needing mor…"
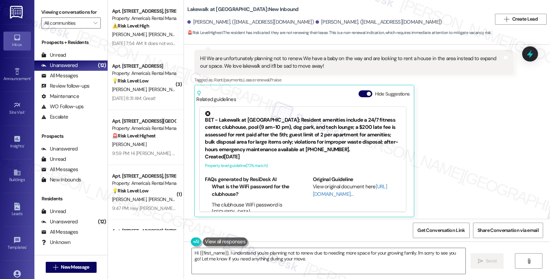
scroll to position [573, 0]
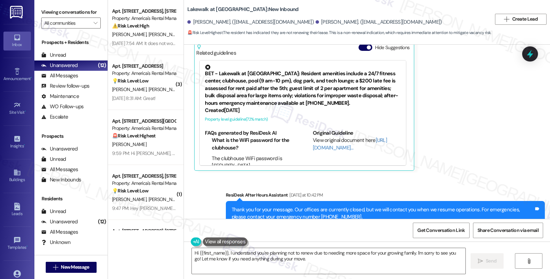
click at [316, 19] on div "[PERSON_NAME]. ([EMAIL_ADDRESS][DOMAIN_NAME])" at bounding box center [379, 22] width 127 height 7
copy div "[PERSON_NAME]"
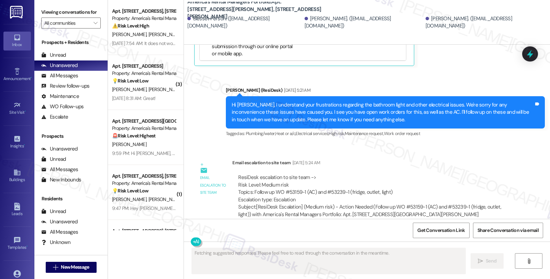
scroll to position [1429, 0]
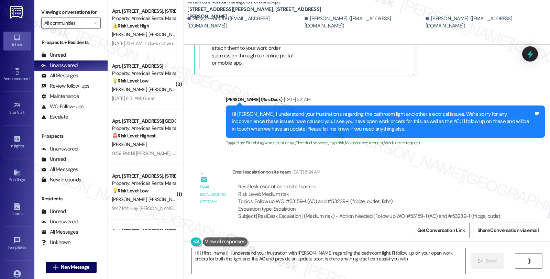
type textarea "Hi {{first_name}}, I understand your frustration with [PERSON_NAME] regarding t…"
click at [446, 183] on div "ResiDesk escalation to site team -> Risk Level: Medium risk Topics: Follow up W…" at bounding box center [372, 198] width 269 height 30
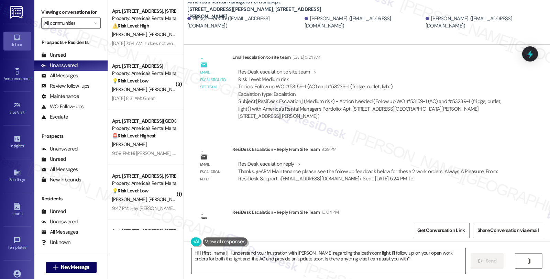
scroll to position [1505, 0]
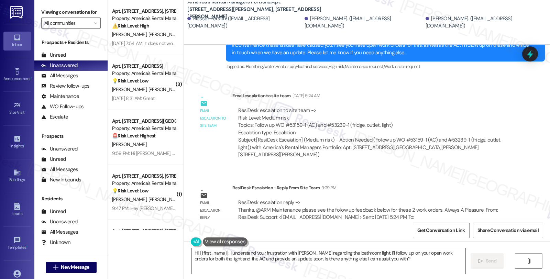
click at [442, 184] on div "ResiDesk Escalation - Reply From Site Team 9:29 PM" at bounding box center [372, 189] width 281 height 10
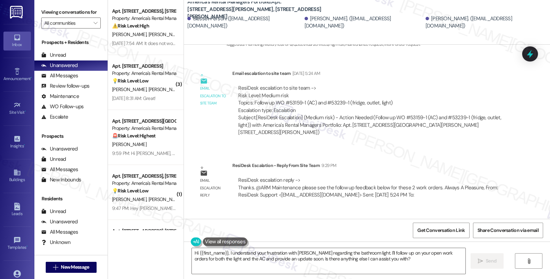
scroll to position [1544, 0]
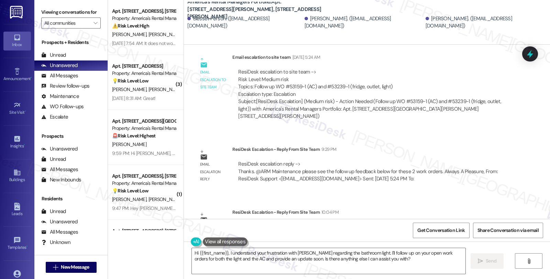
click at [514, 141] on div "Email escalation reply ResiDesk Escalation - Reply From Site Team 9:29 PM ResiD…" at bounding box center [353, 167] width 329 height 52
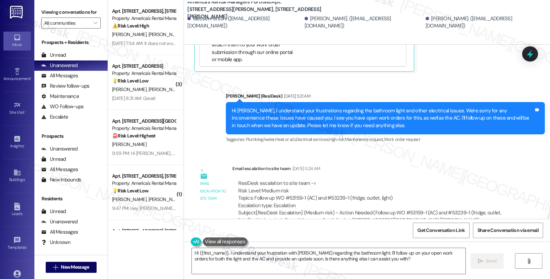
scroll to position [1429, 0]
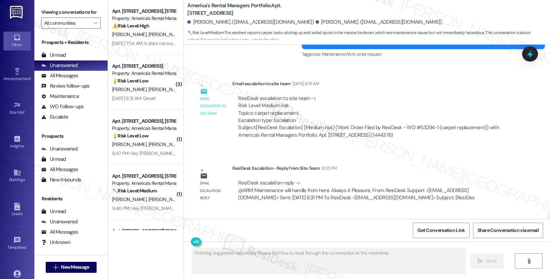
scroll to position [1659, 0]
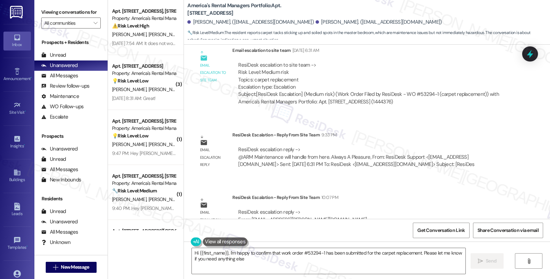
type textarea "Hi {{first_name}}, I'm happy to confirm that work order #53294-1 has been submi…"
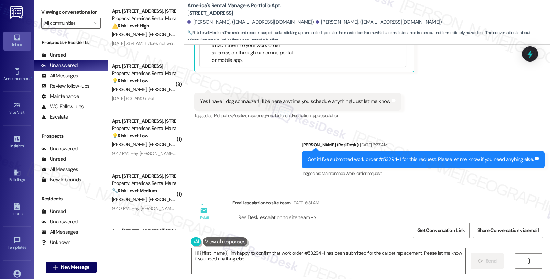
click at [503, 84] on div "Received via SMS [PERSON_NAME] Question [DATE] 6:05 AM My husband works every o…" at bounding box center [367, 6] width 366 height 240
drag, startPoint x: 502, startPoint y: 104, endPoint x: 495, endPoint y: 91, distance: 14.2
click at [502, 126] on div "Sent via SMS [PERSON_NAME] (ResiDesk) [DATE] 6:27 AM Got it! I've submitted wor…" at bounding box center [367, 155] width 366 height 58
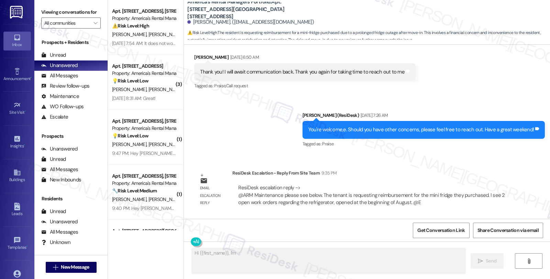
scroll to position [1053, 0]
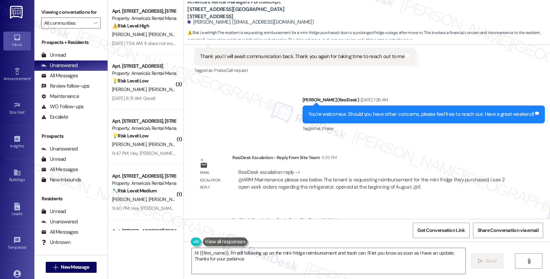
type textarea "Hi {{first_name}}, I'm still following up on the mini-fridge reimbursement and …"
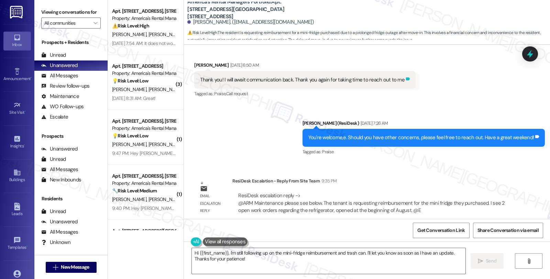
scroll to position [1083, 0]
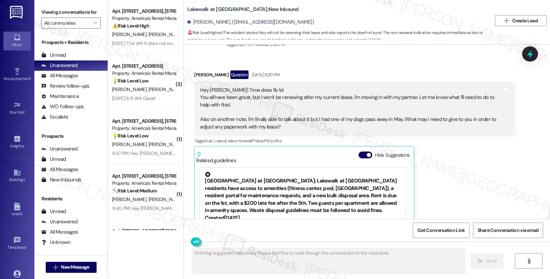
scroll to position [274, 0]
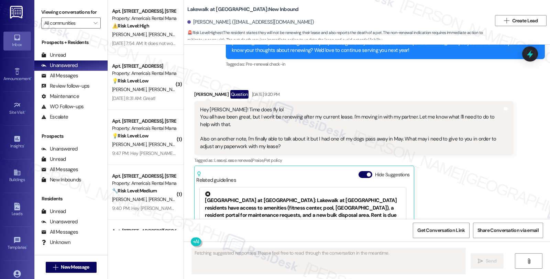
click at [214, 90] on div "[PERSON_NAME] Question [DATE] 9:20 PM" at bounding box center [353, 95] width 319 height 11
click at [214, 90] on div "Amanda Renfroe Question Aug 23, 2025 at 9:20 PM" at bounding box center [353, 95] width 319 height 11
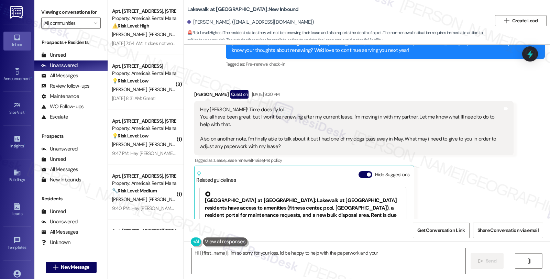
copy div "Renfroe"
type textarea "Hi {{first_name}}, I'm so sorry for your loss. I'd be happy to help with the pa…"
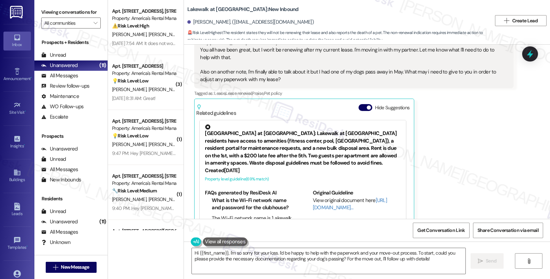
scroll to position [416, 0]
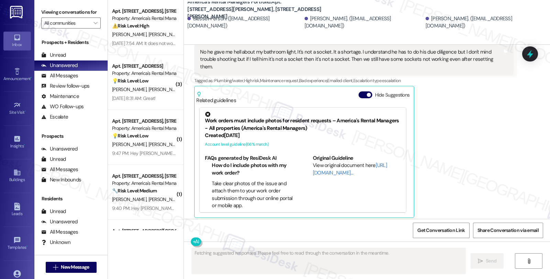
scroll to position [1299, 0]
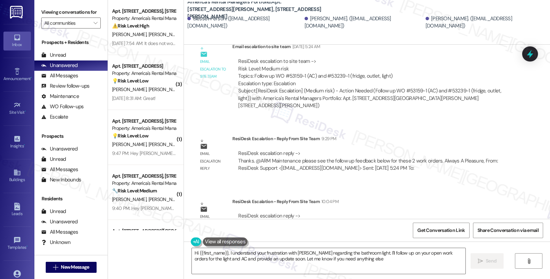
type textarea "Hi {{first_name}}, I understand your frustration with Danny regarding the bathr…"
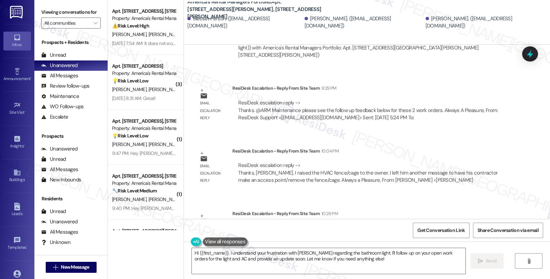
scroll to position [1606, 0]
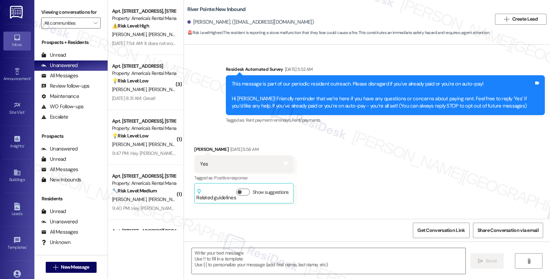
type textarea "Fetching suggested responses. Please feel free to read through the conversation…"
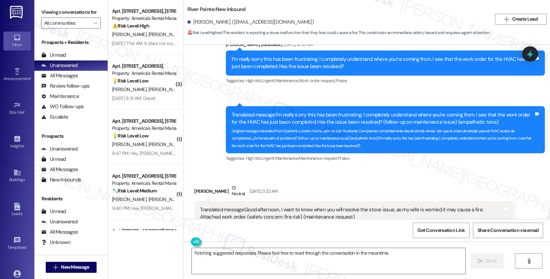
scroll to position [5706, 0]
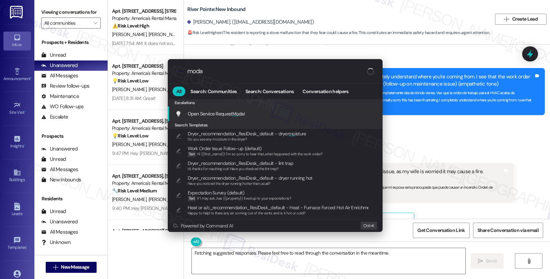
type input "modal"
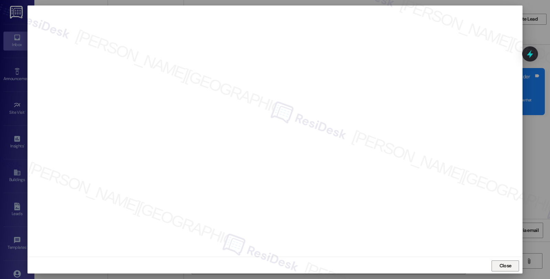
click at [508, 266] on span "Close" at bounding box center [506, 265] width 12 height 7
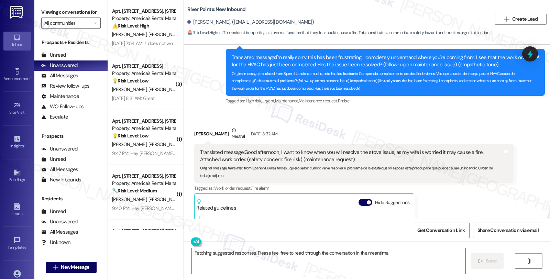
scroll to position [5744, 0]
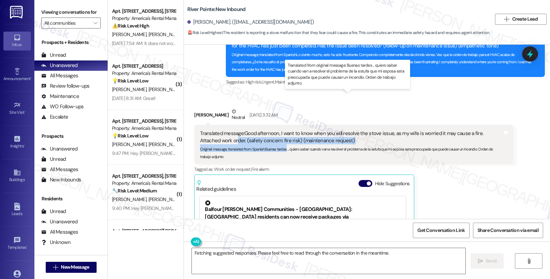
drag, startPoint x: 211, startPoint y: 103, endPoint x: 283, endPoint y: 108, distance: 71.4
click at [283, 130] on div "Translated message: Good afternoon, I want to know when you will resolve the st…" at bounding box center [351, 145] width 302 height 30
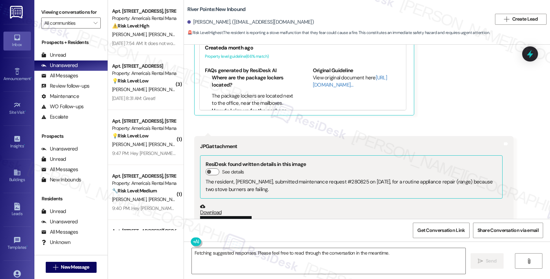
scroll to position [6012, 0]
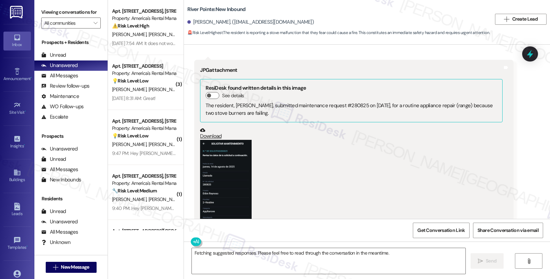
click at [228, 140] on button "Zoom image" at bounding box center [226, 190] width 52 height 101
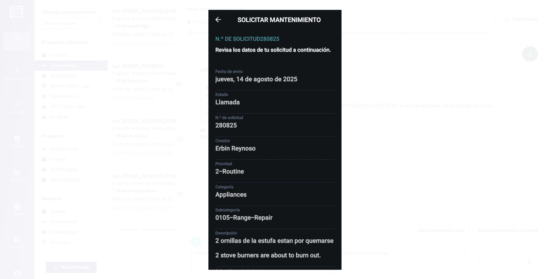
drag, startPoint x: 446, startPoint y: 65, endPoint x: 444, endPoint y: 68, distance: 3.5
click at [446, 65] on button "Unzoom image" at bounding box center [275, 139] width 550 height 279
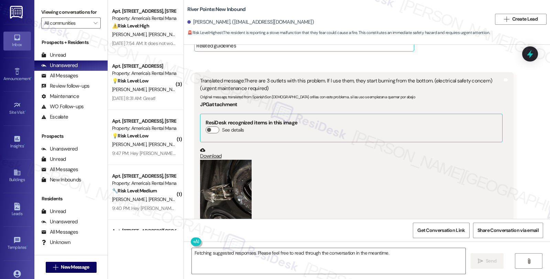
scroll to position [6317, 0]
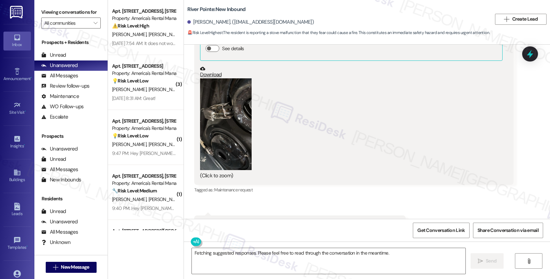
click at [217, 101] on button "Zoom image" at bounding box center [226, 124] width 52 height 92
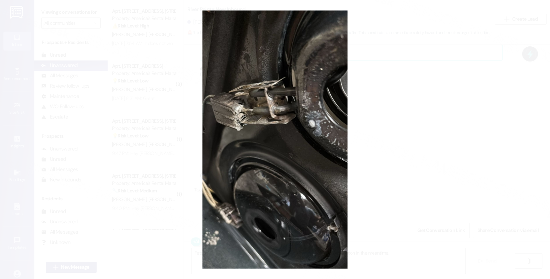
click at [418, 114] on button "Unzoom image" at bounding box center [275, 139] width 550 height 279
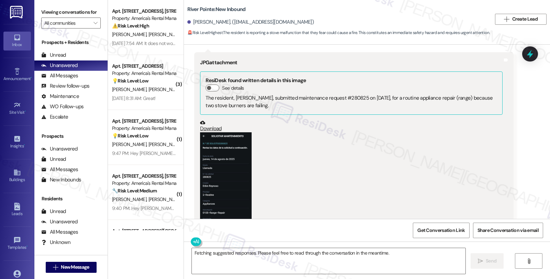
scroll to position [6012, 0]
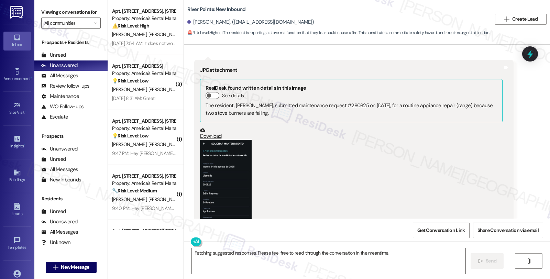
click at [225, 157] on button "Zoom image" at bounding box center [226, 190] width 52 height 101
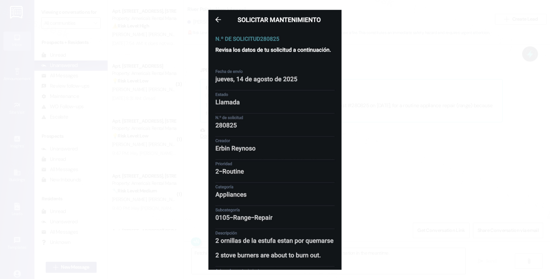
click at [427, 179] on button "Unzoom image" at bounding box center [275, 139] width 550 height 279
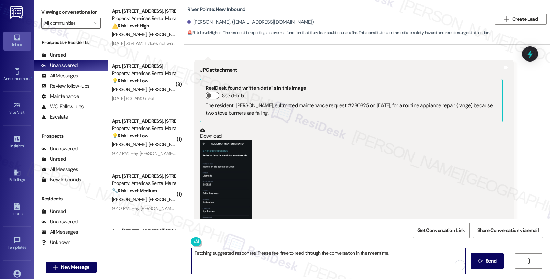
drag, startPoint x: 190, startPoint y: 253, endPoint x: 434, endPoint y: 253, distance: 244.1
click at [435, 253] on textarea "Fetching suggested responses. Please feel free to read through the conversation…" at bounding box center [329, 261] width 274 height 26
paste textarea "280825"
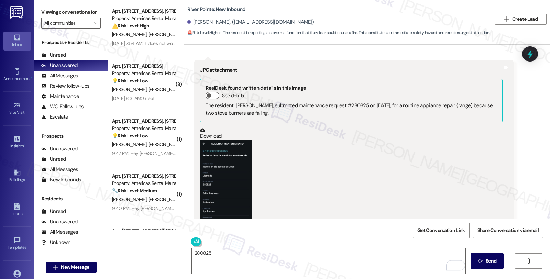
click at [194, 22] on div "Erbin Reynoso. (lucreciacr16@gmail.com)" at bounding box center [250, 22] width 127 height 7
copy div "Erbin"
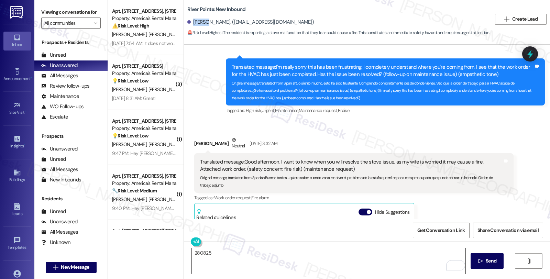
scroll to position [5706, 0]
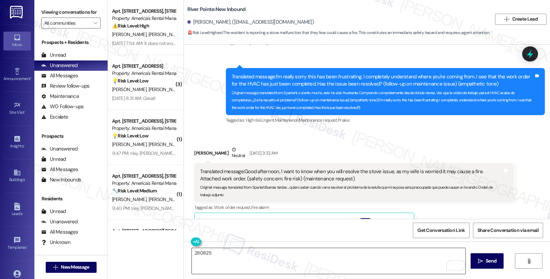
drag, startPoint x: 187, startPoint y: 253, endPoint x: 241, endPoint y: 259, distance: 54.0
click at [192, 253] on textarea "280825" at bounding box center [329, 261] width 274 height 26
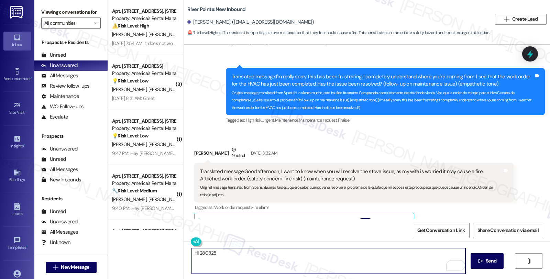
click at [193, 20] on div "Erbin Reynoso. (lucreciacr16@gmail.com)" at bounding box center [250, 22] width 127 height 7
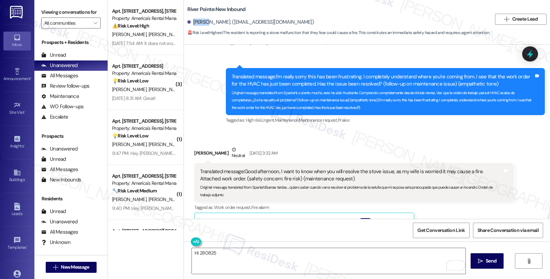
click at [193, 20] on div "Erbin Reynoso. (lucreciacr16@gmail.com)" at bounding box center [250, 22] width 127 height 7
copy div "Erbin"
click at [195, 252] on textarea "Hi 280825" at bounding box center [329, 261] width 274 height 26
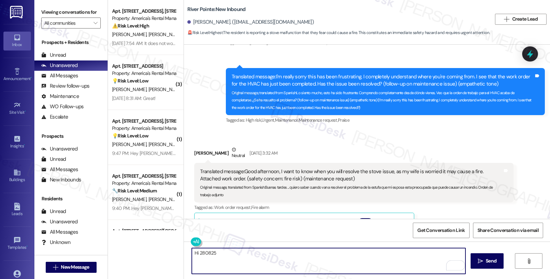
paste textarea "Erbin"
click at [320, 252] on textarea "Hi Erbin, I'm sorry to hear about the iongoinbg issue wuith your stive. 280825" at bounding box center [329, 261] width 274 height 26
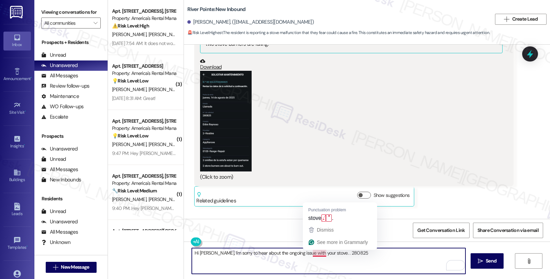
scroll to position [6050, 0]
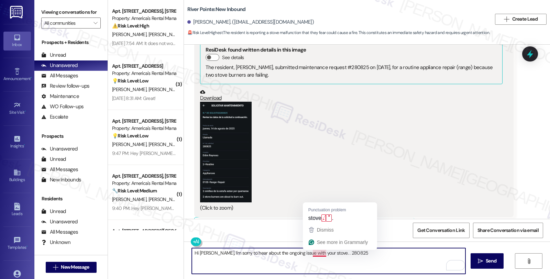
click at [320, 253] on textarea "Hi Erbin, I'm sorry to hear about the ongoing issue with your stove. . 280825" at bounding box center [329, 261] width 274 height 26
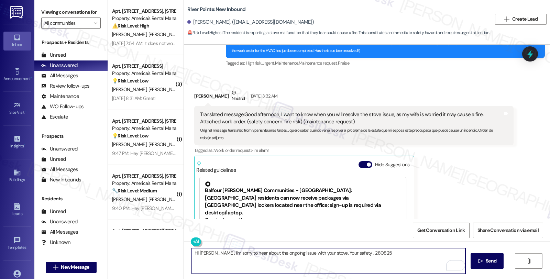
scroll to position [5744, 0]
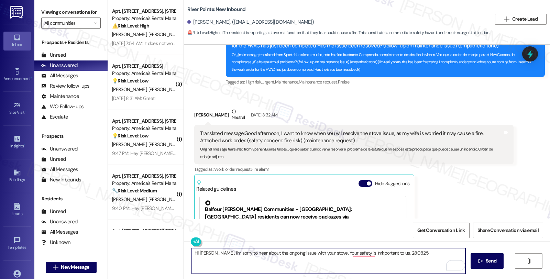
click at [366, 244] on div "Property level guideline ( 66 % match)" at bounding box center [303, 247] width 196 height 7
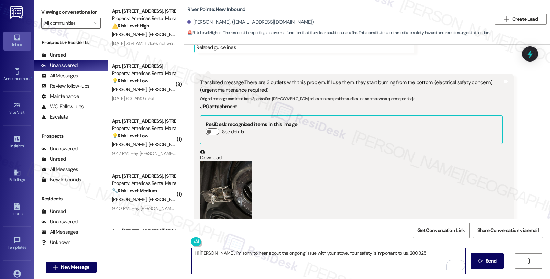
scroll to position [6188, 0]
click at [237, 162] on button "Zoom image" at bounding box center [226, 208] width 52 height 92
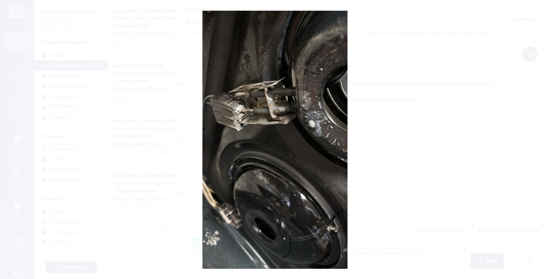
click at [442, 153] on button "Unzoom image" at bounding box center [275, 139] width 550 height 279
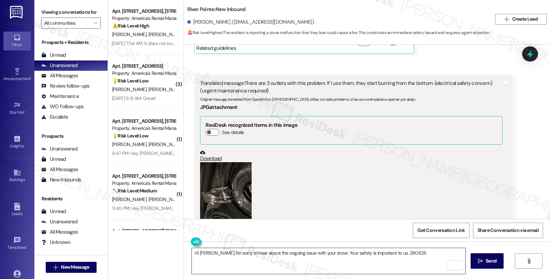
click at [381, 251] on textarea "Hi Erbin, I'm sorry to hear about the ongoing issue with your stove. Your safet…" at bounding box center [329, 261] width 274 height 26
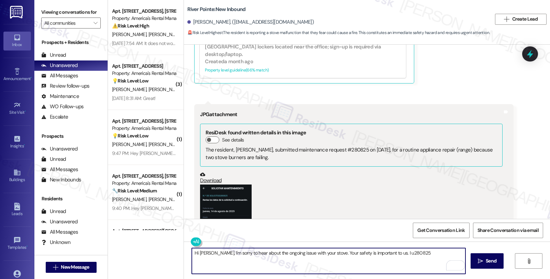
scroll to position [5920, 0]
click at [217, 186] on button "Zoom image" at bounding box center [226, 236] width 52 height 101
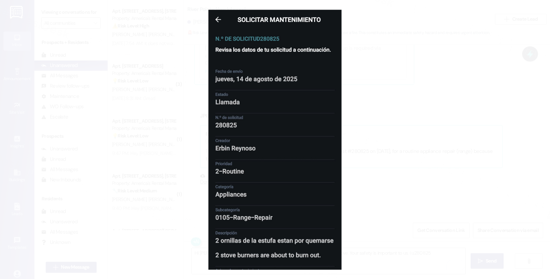
click at [425, 149] on button "Unzoom image" at bounding box center [275, 139] width 550 height 279
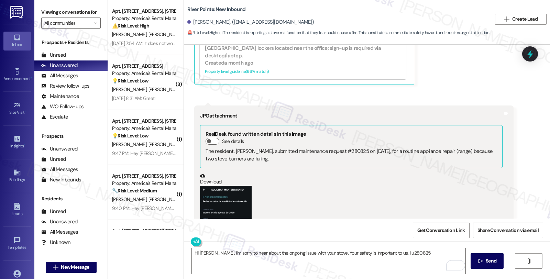
scroll to position [6150, 0]
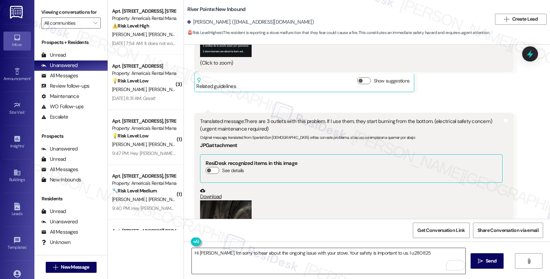
click at [385, 254] on textarea "Hi Erbin, I'm sorry to hear about the ongoing issue with your stove. Your safet…" at bounding box center [329, 261] width 274 height 26
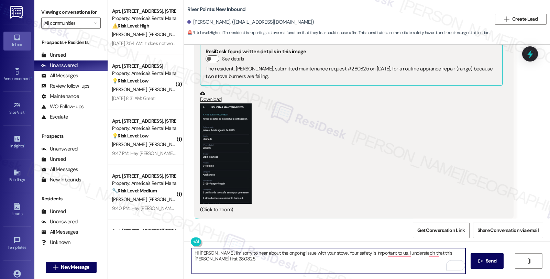
scroll to position [5959, 0]
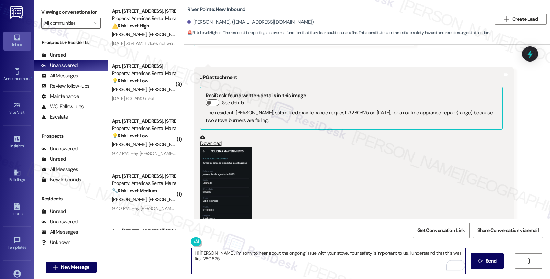
click at [442, 253] on textarea "Hi Erbin, I'm sorry to hear about the ongoing issue with your stove. Your safet…" at bounding box center [329, 261] width 274 height 26
click at [287, 262] on textarea "Hi Erbin, I'm sorry to hear about the ongoing issue with your stove. Your safet…" at bounding box center [329, 261] width 274 height 26
click at [271, 259] on textarea "Hi Erbin, I'm sorry to hear about the ongoing issue with your stove. Your safet…" at bounding box center [329, 261] width 274 height 26
drag, startPoint x: 330, startPoint y: 260, endPoint x: 392, endPoint y: 260, distance: 61.5
click at [392, 260] on textarea "Hi Erbin, I'm sorry to hear about the ongoing issue with your stove. Your safet…" at bounding box center [329, 261] width 274 height 26
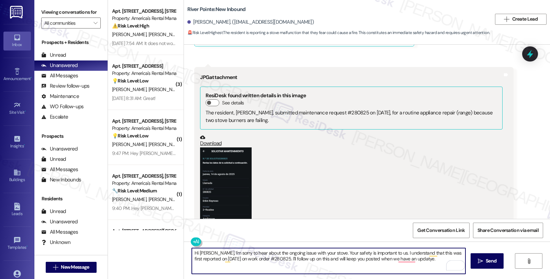
click at [407, 259] on textarea "Hi Erbin, I'm sorry to hear about the ongoing issue with your stove. Your safet…" at bounding box center [329, 261] width 274 height 26
click at [436, 262] on textarea "Hi Erbin, I'm sorry to hear about the ongoing issue with your stove. Your safet…" at bounding box center [329, 261] width 274 height 26
type textarea "Hi Erbin, I'm sorry to hear about the ongoing issue with your stove. Your safet…"
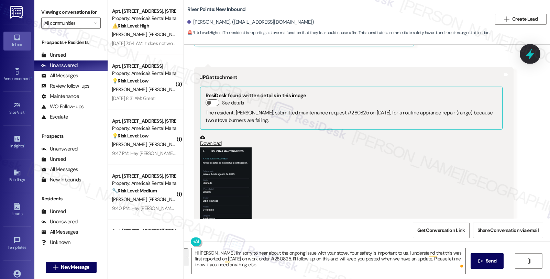
click at [531, 52] on icon at bounding box center [530, 54] width 8 height 11
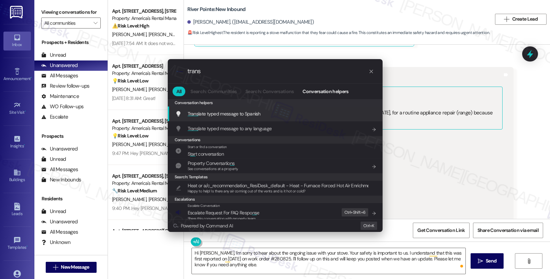
type input "trans"
click at [265, 116] on div "Trans late typed message to Spanish Add shortcut" at bounding box center [275, 114] width 201 height 8
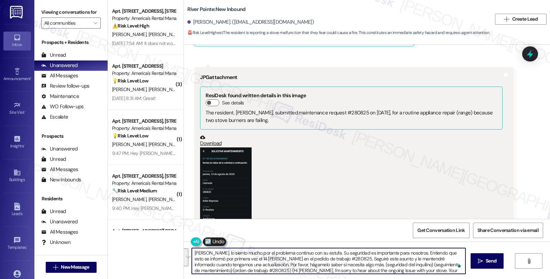
type textarea "Hola Erbin, lo siento mucho por el problema continuo con su estufa. Su segurida…"
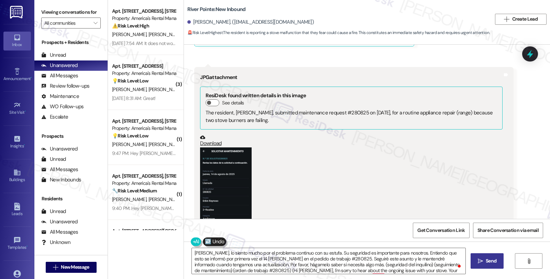
click at [478, 260] on icon "" at bounding box center [480, 262] width 5 height 6
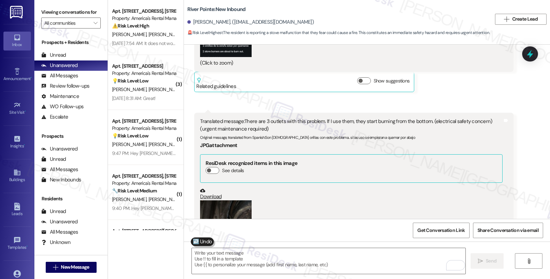
scroll to position [6264, 0]
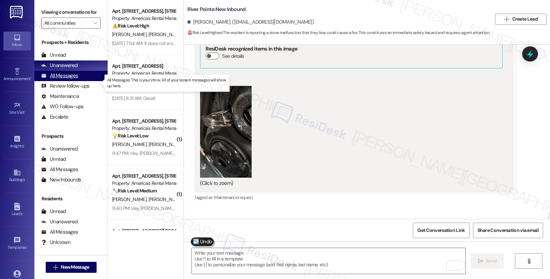
click at [67, 79] on div "All Messages" at bounding box center [59, 75] width 37 height 7
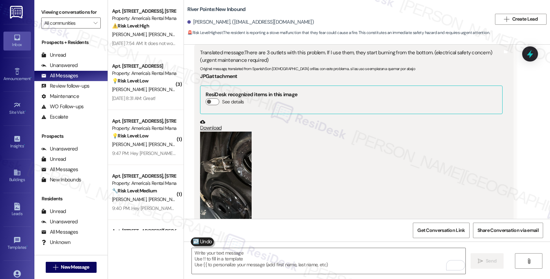
scroll to position [6317, 0]
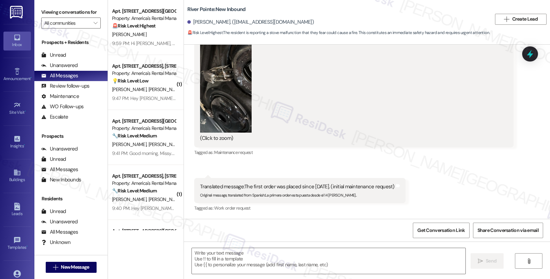
type textarea "Fetching suggested responses. Please feel free to read through the conversation…"
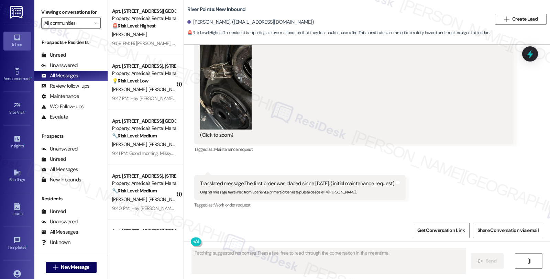
scroll to position [6412, 0]
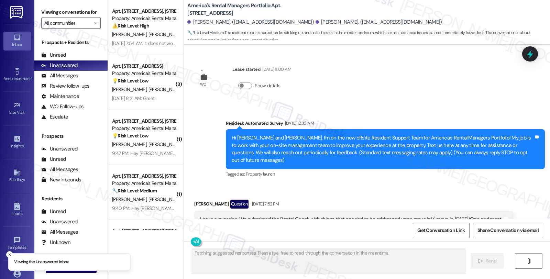
scroll to position [1784, 0]
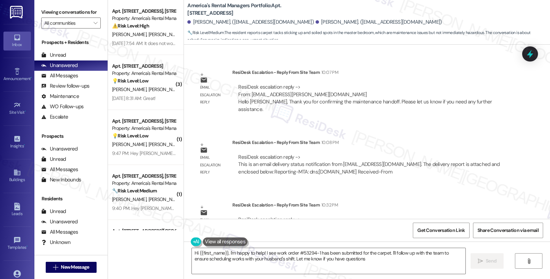
type textarea "Hi {{first_name}}, I'm happy to help! I see work order #53294-1 has been submit…"
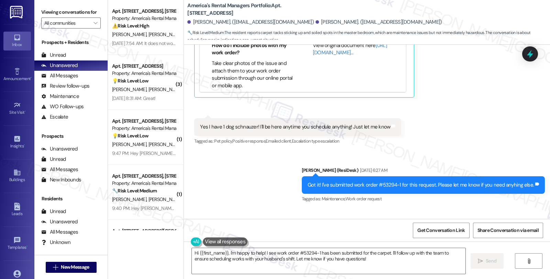
scroll to position [1479, 0]
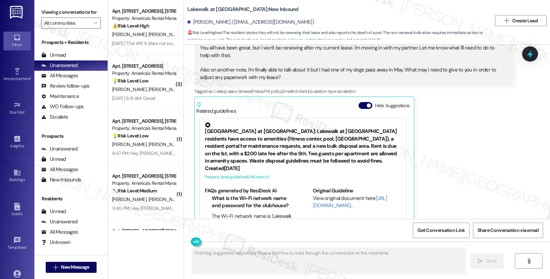
scroll to position [351, 0]
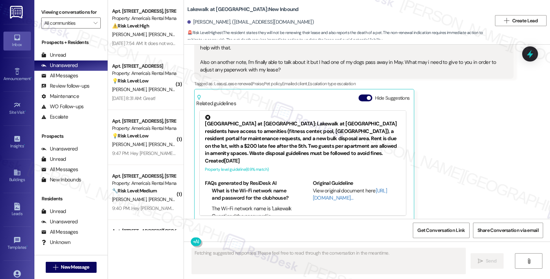
click at [468, 194] on div "[PERSON_NAME] Question [DATE] 9:20 PM Hey [PERSON_NAME]! Time does fly lol You …" at bounding box center [353, 117] width 319 height 208
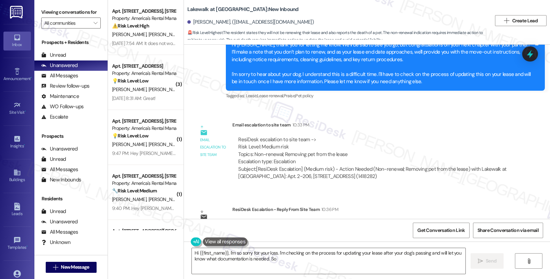
scroll to position [658, 0]
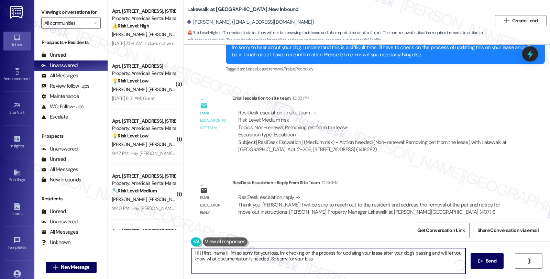
drag, startPoint x: 331, startPoint y: 258, endPoint x: 177, endPoint y: 242, distance: 154.9
click at [177, 242] on div "Apt. [STREET_ADDRESS], [STREET_ADDRESS] Property: America's Rental Managers Por…" at bounding box center [329, 139] width 442 height 279
paste textarea "I will be sure to reach out to the resident and address the removal of the pet …"
click at [192, 253] on textarea "I will be sure to reach out to the resident and address the removal of the pet …" at bounding box center [329, 261] width 274 height 26
click at [194, 21] on div "[PERSON_NAME]. ([EMAIL_ADDRESS][DOMAIN_NAME])" at bounding box center [250, 22] width 127 height 7
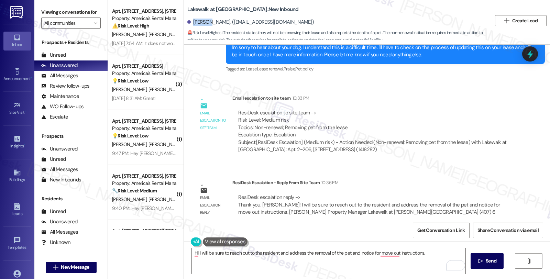
click at [194, 21] on div "[PERSON_NAME]. ([EMAIL_ADDRESS][DOMAIN_NAME])" at bounding box center [250, 22] width 127 height 7
copy div "Amanda"
click at [192, 254] on textarea "Hi I will be sure to reach out to the resident and address the removal of the p…" at bounding box center [329, 261] width 274 height 26
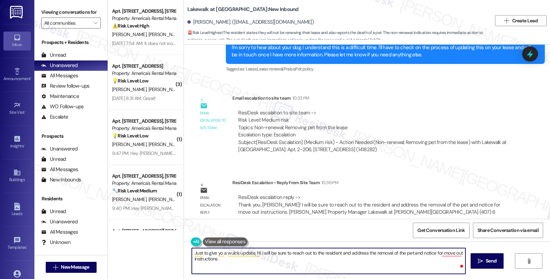
paste textarea "Amanda"
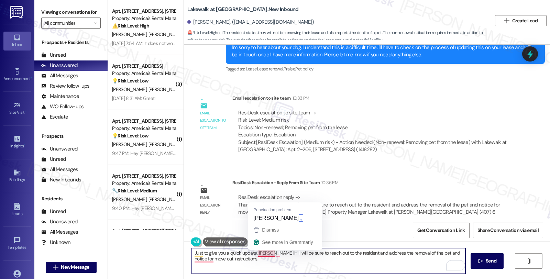
click at [269, 252] on textarea "Just to give you a quick update, Amanda Hi I will be sure to reach out to the r…" at bounding box center [329, 261] width 274 height 26
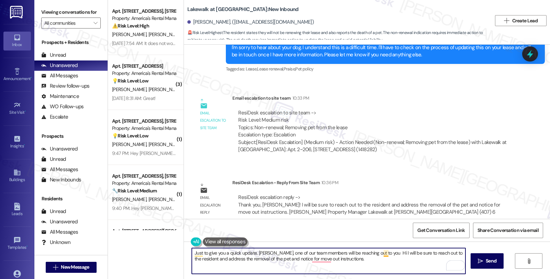
click at [379, 252] on textarea "Just to give you a quick update, Amanda, one of our team members will be reachi…" at bounding box center [329, 261] width 274 height 26
click at [215, 259] on textarea "Just to give you a quick update, Amanda, one of our team members will be reachi…" at bounding box center [329, 261] width 274 height 26
click at [283, 261] on textarea "Just to give you a quick update, Amanda, one of our team members will be reachi…" at bounding box center [329, 261] width 274 height 26
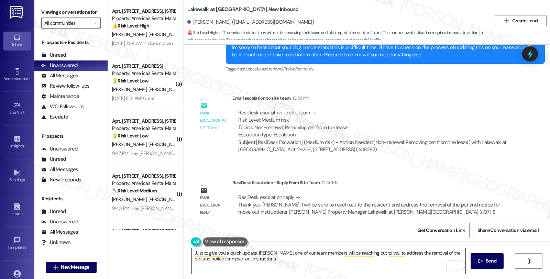
click at [285, 263] on textarea "Just to give you a quick update, Amanda, one of our team members will be reachi…" at bounding box center [329, 261] width 274 height 26
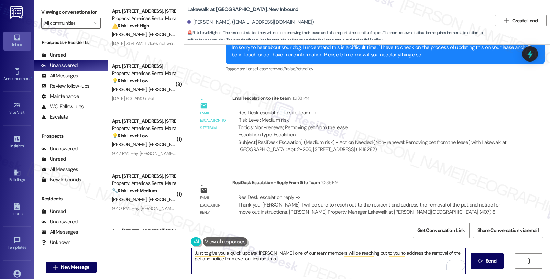
paste textarea "Should you have other concerns, please feel free to reach out. Have a great day!"
type textarea "Just to give you a quick update, Amanda, one of our team members will be reachi…"
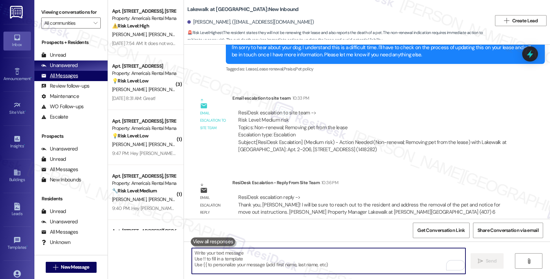
click at [69, 79] on div "All Messages" at bounding box center [59, 75] width 37 height 7
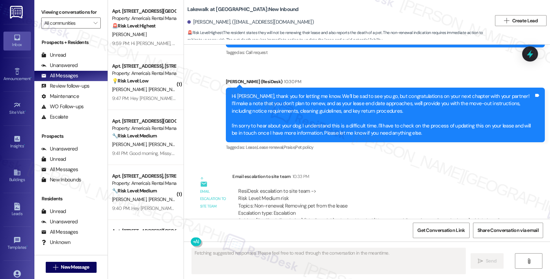
scroll to position [723, 0]
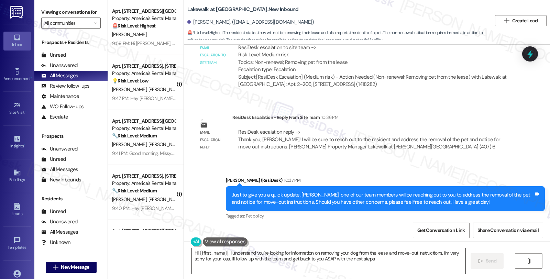
type textarea "Hi {{first_name}}, I understand you're looking for information on removing your…"
click at [458, 92] on div "Survey, sent via SMS Residesk Automated Survey Jul 10, 2025 at 12:24 AM Hi Aman…" at bounding box center [367, 132] width 366 height 174
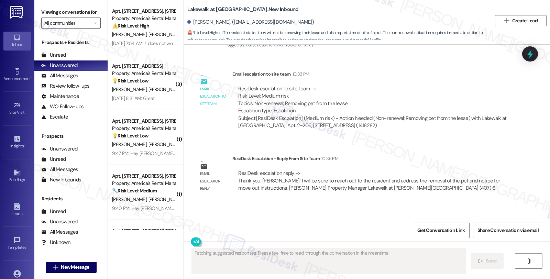
scroll to position [723, 0]
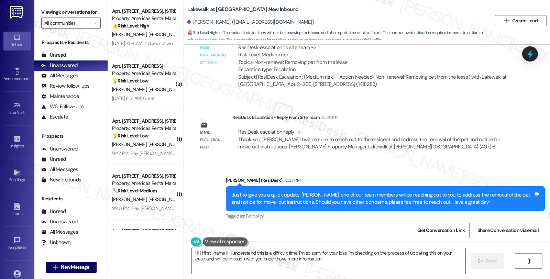
type textarea "Hi {{first_name}}, I understand this is a difficult time. I'm so sorry for your…"
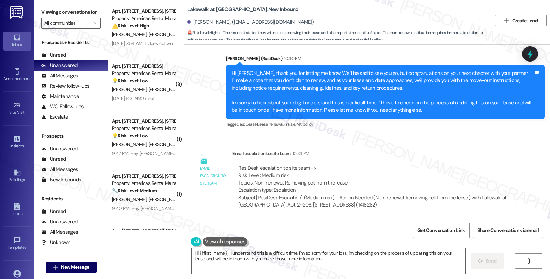
scroll to position [609, 0]
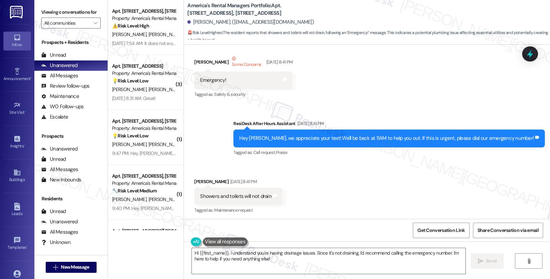
scroll to position [247, 0]
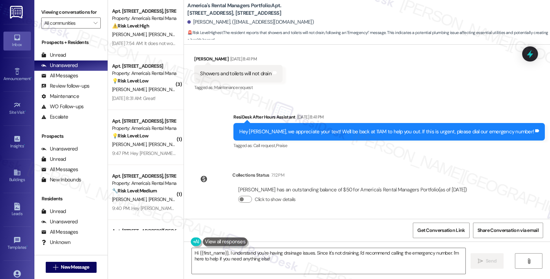
click at [281, 4] on b "America's Rental Managers Portfolio: Apt. [STREET_ADDRESS][GEOGRAPHIC_DATA][STR…" at bounding box center [256, 9] width 138 height 15
drag, startPoint x: 188, startPoint y: 21, endPoint x: 228, endPoint y: 21, distance: 39.2
click at [228, 21] on div "[PERSON_NAME]. ([EMAIL_ADDRESS][DOMAIN_NAME])" at bounding box center [250, 22] width 127 height 7
copy div "[PERSON_NAME]"
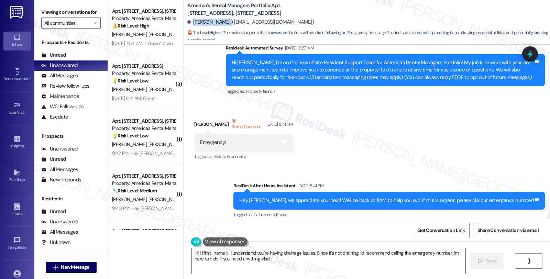
scroll to position [56, 0]
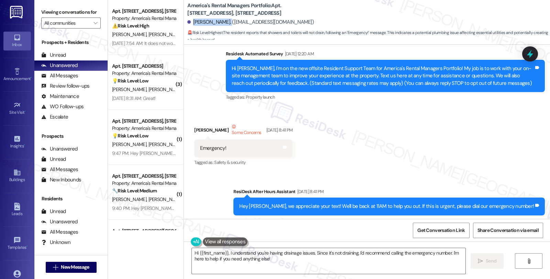
click at [226, 252] on textarea "Hi {{first_name}}, I understand you're having drainage issues. Since it's not d…" at bounding box center [329, 261] width 274 height 26
click at [226, 253] on textarea "Hi {{first_name}}, I understand you're having drainage issues. Since it's not d…" at bounding box center [329, 261] width 274 height 26
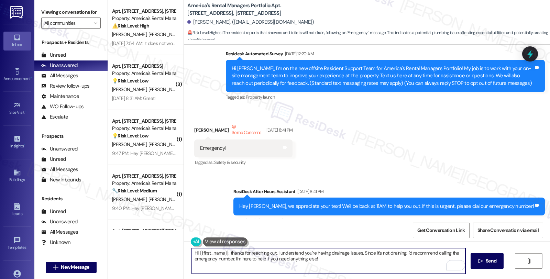
click at [359, 255] on textarea "Hi {{first_name}}, thanks for reaching out. I understand you're having drainage…" at bounding box center [329, 261] width 274 height 26
click at [241, 257] on textarea "Hi {{first_name}}, thanks for reaching out. I understand you're having drainage…" at bounding box center [329, 261] width 274 height 26
paste textarea "#53297-1"
click at [310, 257] on textarea "Hi {{first_name}}, thanks for reaching out. I understand you're having drainage…" at bounding box center [329, 261] width 274 height 26
click at [327, 259] on textarea "Hi {{first_name}}, thanks for reaching out. I understand you're having drainage…" at bounding box center [329, 261] width 274 height 26
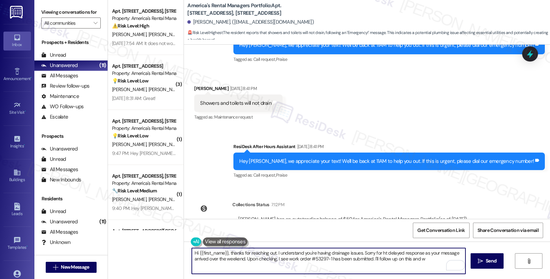
scroll to position [247, 0]
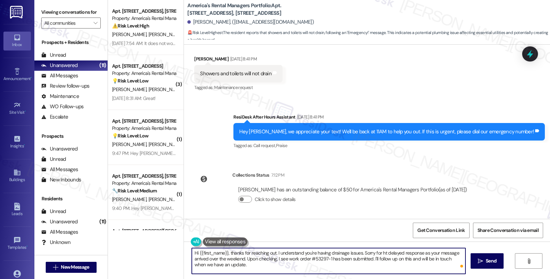
click at [263, 269] on textarea "Hi {{first_name}}, thanks for reaching out. I understand you're having drainage…" at bounding box center [329, 261] width 274 height 26
type textarea "Hi {{first_name}}, thanks for reaching out. I understand you're having drainage…"
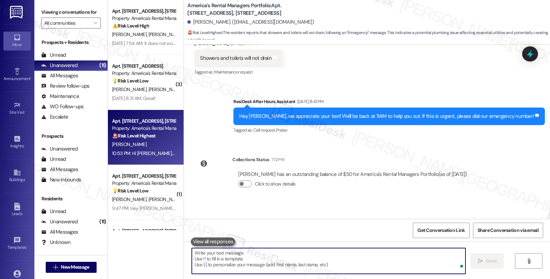
scroll to position [310, 0]
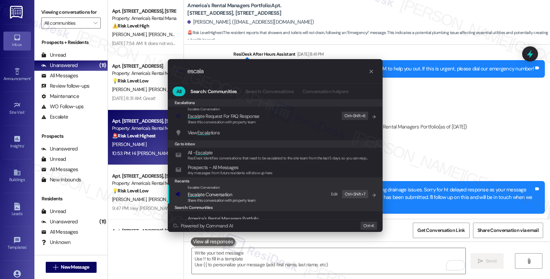
type input "escala"
click at [233, 194] on span "Escala te Conversation" at bounding box center [222, 195] width 68 height 8
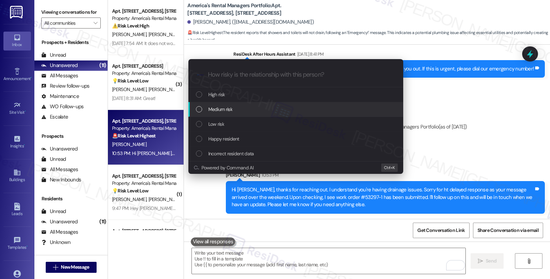
click at [232, 111] on span "Medium risk" at bounding box center [220, 110] width 24 height 8
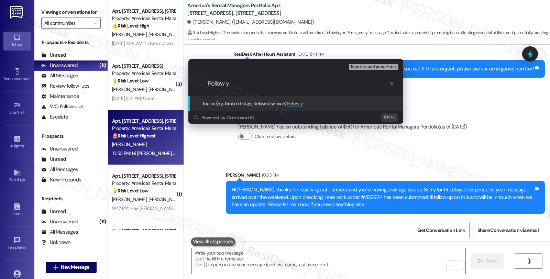
click at [475, 141] on div "Escalate Conversation Medium risk Topics (e.g. broken fridge, delayed service) …" at bounding box center [275, 139] width 550 height 279
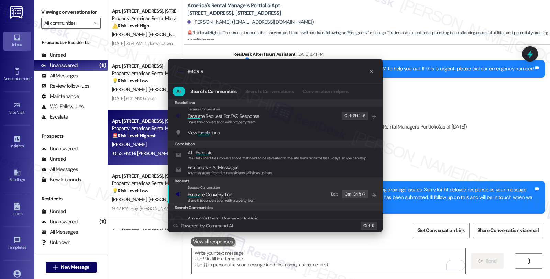
type input "escala"
click at [206, 193] on span "Escala te Conversation" at bounding box center [210, 195] width 44 height 6
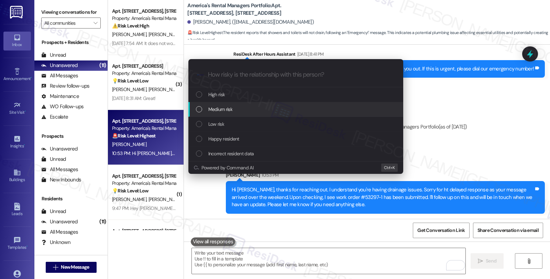
click at [216, 111] on span "Medium risk" at bounding box center [220, 110] width 24 height 8
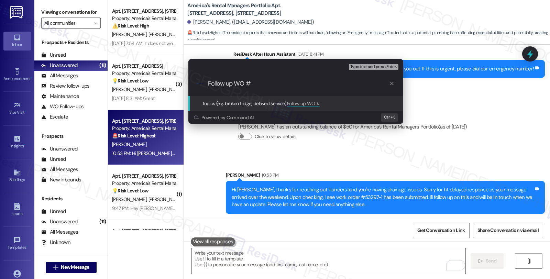
paste input "#53297-1"
click at [255, 85] on input "Follow up WO ##53297-1" at bounding box center [298, 83] width 181 height 7
click at [281, 85] on input "Follow up WO #53297-1" at bounding box center [298, 83] width 181 height 7
type input "Follow up WO #53297-1 (clogged drains)"
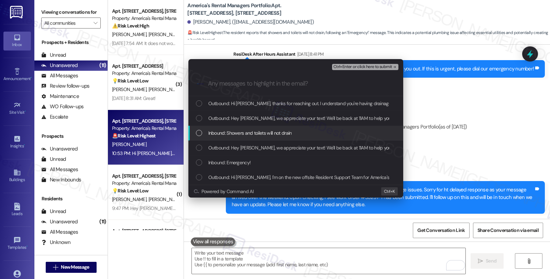
click at [264, 131] on span "Inbound: Showers and toilets will not drain" at bounding box center [250, 133] width 84 height 8
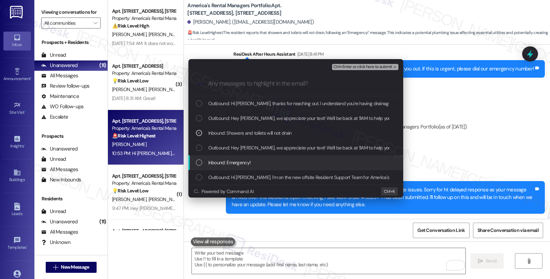
click at [253, 161] on div "Inbound: Emergency!" at bounding box center [296, 163] width 201 height 8
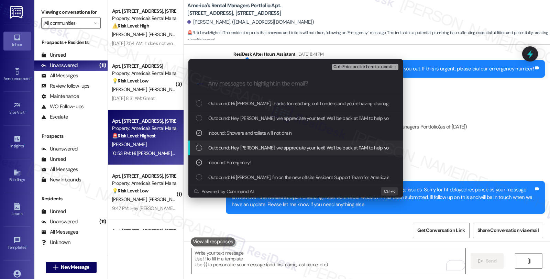
click at [362, 69] on span "Ctrl+Enter or click here to submit" at bounding box center [363, 67] width 59 height 5
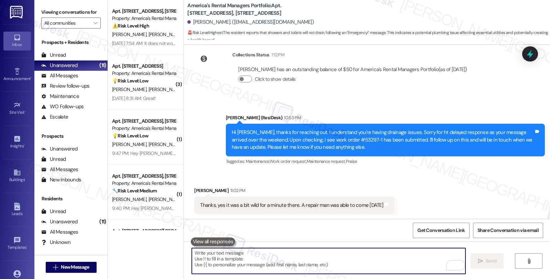
scroll to position [423, 0]
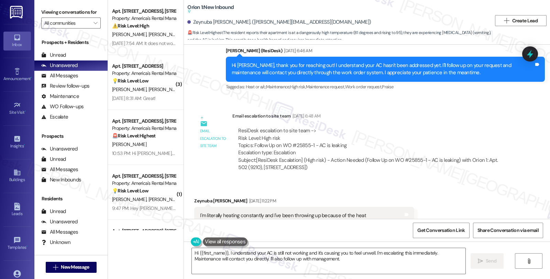
scroll to position [302, 0]
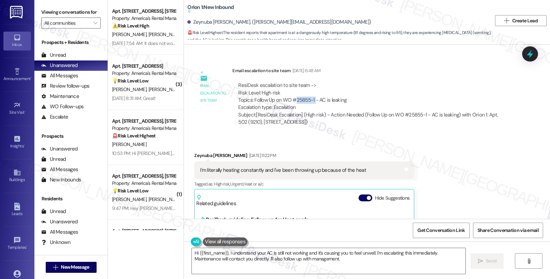
drag, startPoint x: 291, startPoint y: 98, endPoint x: 310, endPoint y: 98, distance: 18.9
click at [310, 98] on div "ResiDesk escalation to site team -> Risk Level: High risk Topics: Follow Up on …" at bounding box center [372, 97] width 269 height 30
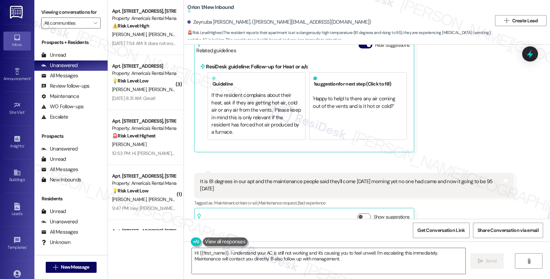
scroll to position [531, 0]
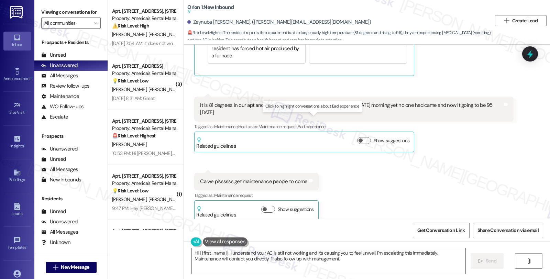
copy div "25855-1"
drag, startPoint x: 187, startPoint y: 23, endPoint x: 222, endPoint y: 26, distance: 35.3
click at [222, 26] on div "Zeynuba [PERSON_NAME]. ([PERSON_NAME][EMAIL_ADDRESS][DOMAIN_NAME])" at bounding box center [339, 22] width 304 height 14
copy div "Zeynuba [PERSON_NAME]"
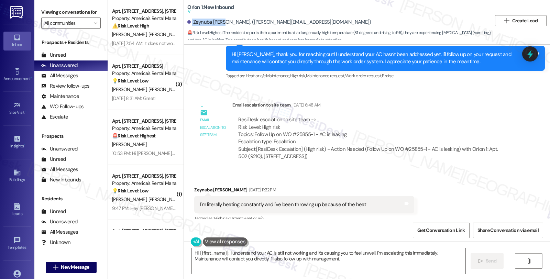
scroll to position [264, 0]
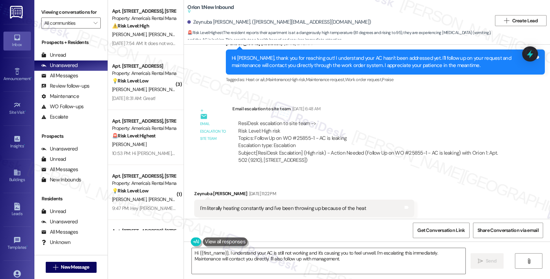
click at [302, 138] on div "ResiDesk escalation to site team -> Risk Level: High risk Topics: Follow Up on …" at bounding box center [372, 135] width 269 height 30
copy div "25855"
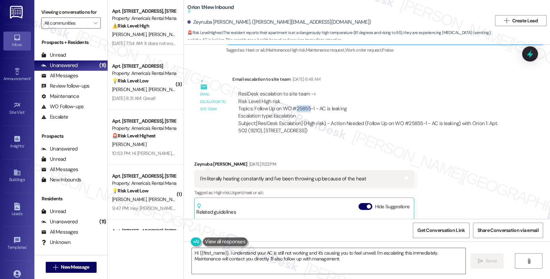
scroll to position [379, 0]
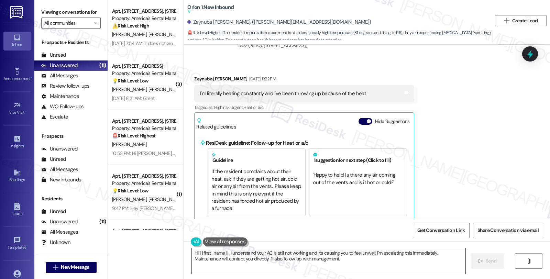
click at [372, 253] on textarea "Hi {{first_name}}, I understand your AC is still not working and it's causing y…" at bounding box center [329, 261] width 274 height 26
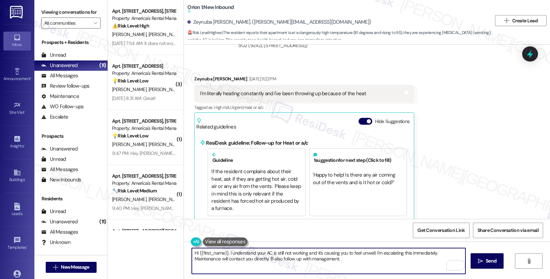
click at [370, 256] on textarea "Hi {{first_name}}, I understand your AC is still not working and it's causing y…" at bounding box center [329, 261] width 274 height 26
click at [370, 261] on textarea "Hi {{first_name}}, I understand your AC is still not working and it's causing y…" at bounding box center [329, 261] width 274 height 26
click at [417, 252] on textarea "Hi {{first_name}}, I understand your AC is still not working and it's causing y…" at bounding box center [329, 261] width 274 height 26
click at [458, 251] on textarea "Hi {{first_name}}, I understand your AC is still not working and it's causing y…" at bounding box center [329, 261] width 274 height 26
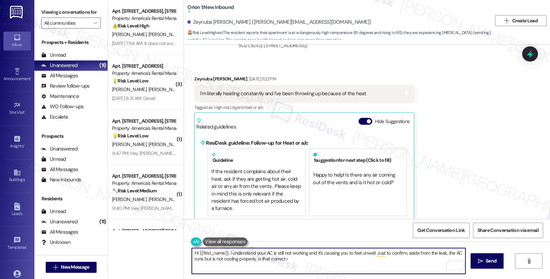
click at [287, 259] on textarea "Hi {{first_name}}, I understand your AC is still not working and it's causing y…" at bounding box center [329, 261] width 274 height 26
type textarea "Hi {{first_name}}, I understand your AC is still not working and it's causing y…"
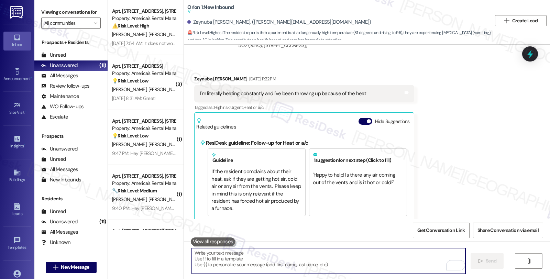
drag, startPoint x: 294, startPoint y: 258, endPoint x: 206, endPoint y: 258, distance: 88.4
click at [206, 258] on textarea "To enrich screen reader interactions, please activate Accessibility in Grammarl…" at bounding box center [329, 261] width 274 height 26
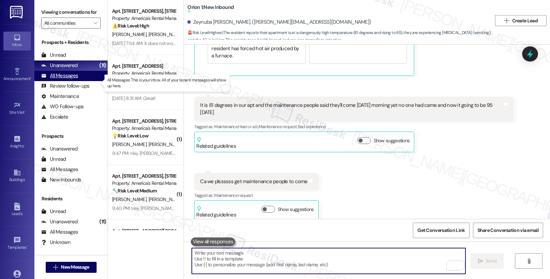
click at [73, 79] on div "All Messages" at bounding box center [59, 75] width 37 height 7
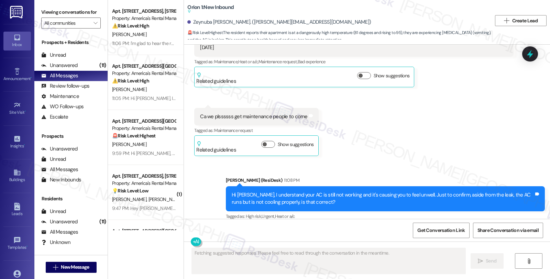
scroll to position [597, 0]
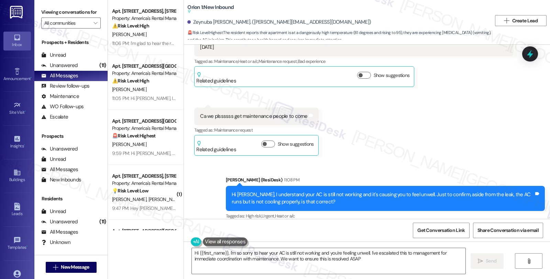
type textarea "Hi {{first_name}}, I'm so sorry to hear your AC is still not working and you're…"
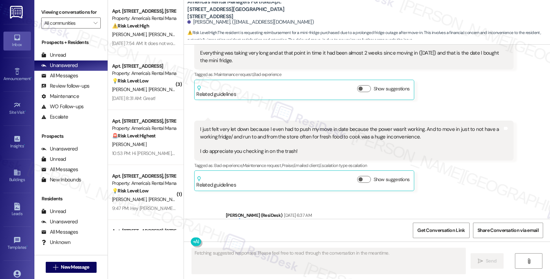
scroll to position [899, 0]
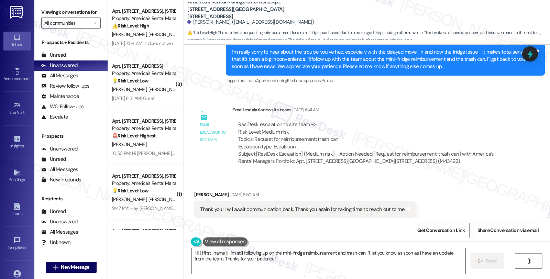
click at [472, 182] on div "Received via SMS Myeshia Jenkins Aug 23, 2025 at 6:50 AM Thank you! I will awai…" at bounding box center [367, 205] width 366 height 58
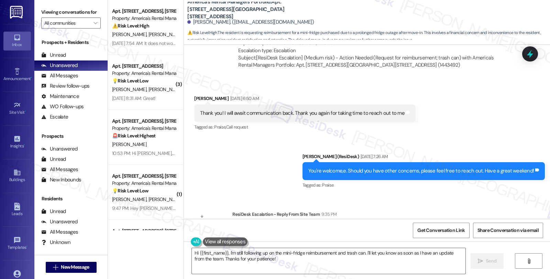
scroll to position [955, 0]
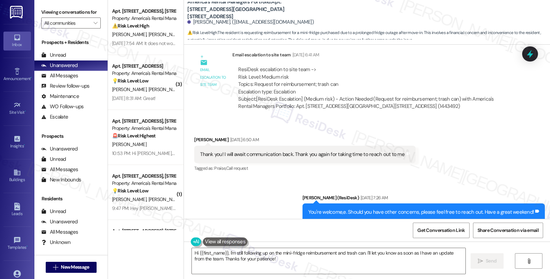
click at [199, 136] on div "Myeshia Jenkins Aug 23, 2025 at 6:50 AM" at bounding box center [304, 141] width 221 height 10
copy div "Myeshia"
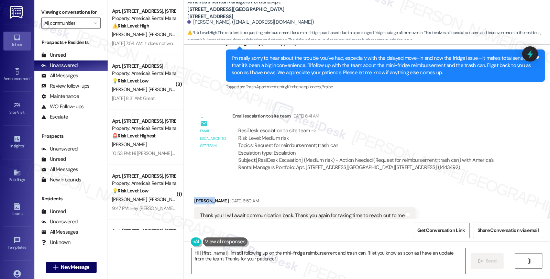
scroll to position [878, 0]
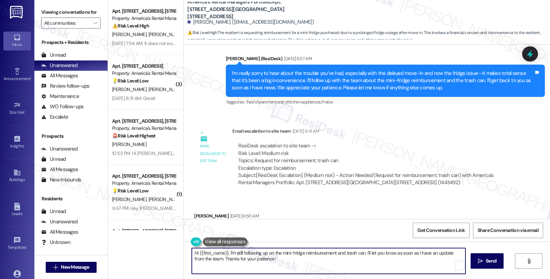
click at [331, 257] on textarea "Hi {{first_name}}, I'm still following up on the mini-fridge reimbursement and …" at bounding box center [329, 261] width 274 height 26
click at [368, 254] on textarea "Hi {{first_name}}, I hope you're having a great day. I'd like to give you an up…" at bounding box center [329, 261] width 274 height 26
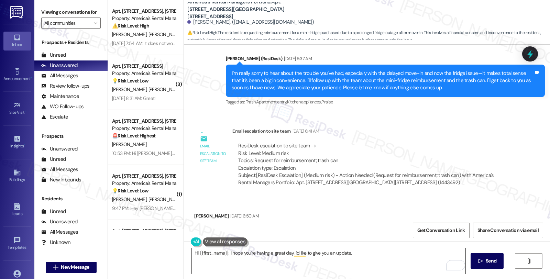
click at [441, 260] on textarea "Hi {{first_name}}, I hope you're having a great day. I'd like to give you an up…" at bounding box center [329, 261] width 274 height 26
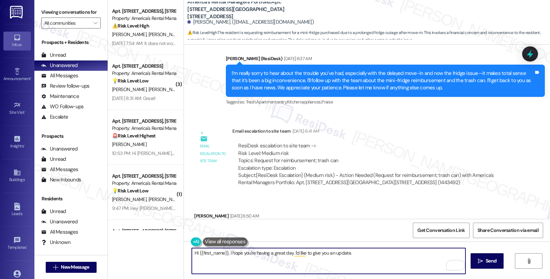
paste textarea "This account is set up, AMwaste will being bring the trash cart as quickly as t…"
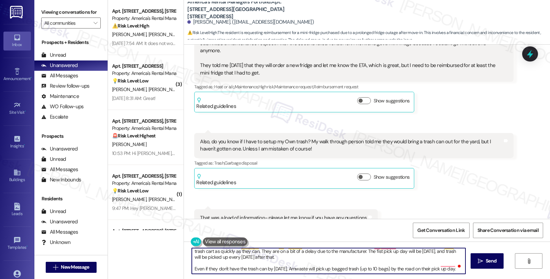
scroll to position [0, 0]
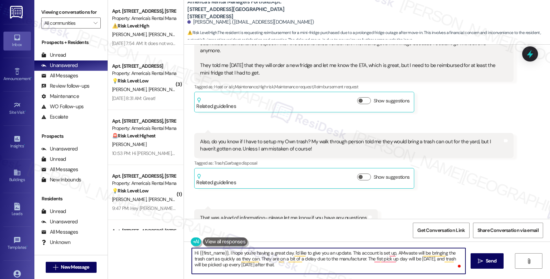
click at [344, 252] on textarea "Hi {{first_name}}, I hope you're having a great day. I'd like to give you an up…" at bounding box center [329, 261] width 274 height 26
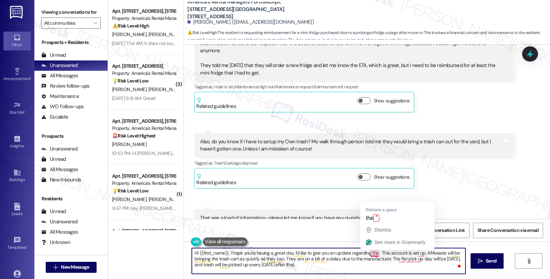
click at [373, 254] on textarea "Hi {{first_name}}, I hope you're having a great day. I'd like to give you an up…" at bounding box center [329, 261] width 274 height 26
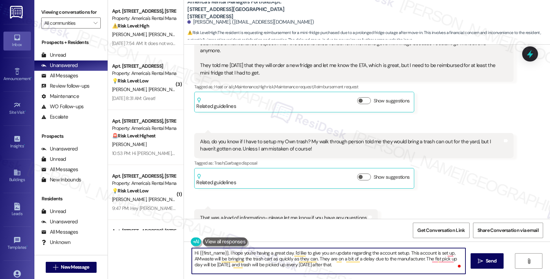
click at [405, 253] on textarea "Hi {{first_name}}, I hope you're having a great day. I'd like to give you an up…" at bounding box center [329, 261] width 274 height 26
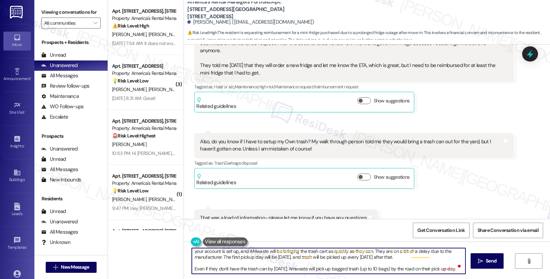
scroll to position [13, 0]
click at [210, 265] on textarea "Hi {{first_name}}, I hope you're having a great day. I'd like to give you an up…" at bounding box center [329, 261] width 274 height 26
click at [427, 269] on textarea "Hi {{first_name}}, I hope you're having a great day. I'd like to give you an up…" at bounding box center [329, 261] width 274 height 26
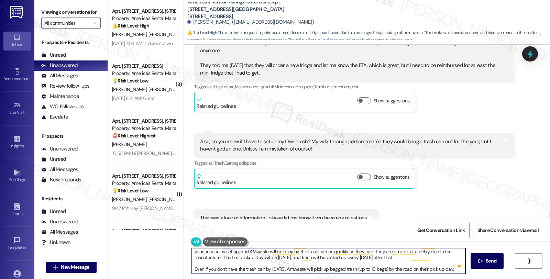
click at [427, 269] on textarea "Hi {{first_name}}, I hope you're having a great day. I'd like to give you an up…" at bounding box center [329, 261] width 274 height 26
click at [259, 262] on textarea "Hi {{first_name}}, I hope you're having a great day. I'd like to give you an up…" at bounding box center [329, 261] width 274 height 26
drag, startPoint x: 226, startPoint y: 253, endPoint x: 526, endPoint y: 289, distance: 302.3
click at [526, 279] on html "Inbox Go to Inbox Announcement • Send A Text Announcement Site Visit • Go to Si…" at bounding box center [275, 139] width 550 height 279
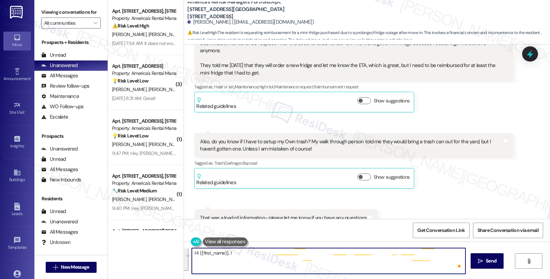
scroll to position [0, 0]
paste textarea "Hope you’re doing well! Just wanted to share a quick update—your account is all…"
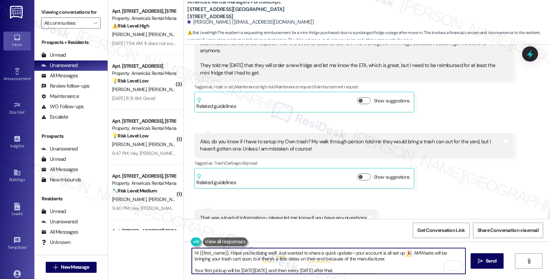
click at [226, 252] on textarea "Hi {{first_name}}, Hope you’re doing well! Just wanted to share a quick update—…" at bounding box center [329, 261] width 274 height 26
click at [360, 252] on textarea "Hi {{first_name}}, I hope you’re doing well! Just wanted to share a quick updat…" at bounding box center [329, 261] width 274 height 26
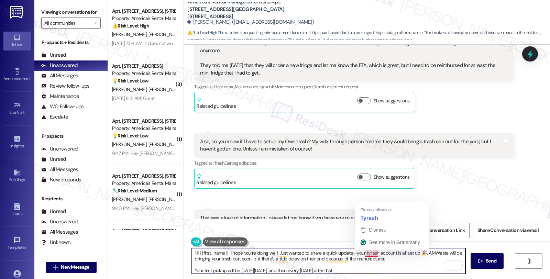
click at [365, 253] on textarea "Hi {{first_name}}, I hope you’re doing well! Just wanted to share a quick updat…" at bounding box center [329, 261] width 274 height 26
click at [414, 252] on textarea "Hi {{first_name}}, I hope you’re doing well! Just wanted to share a quick updat…" at bounding box center [329, 261] width 274 height 26
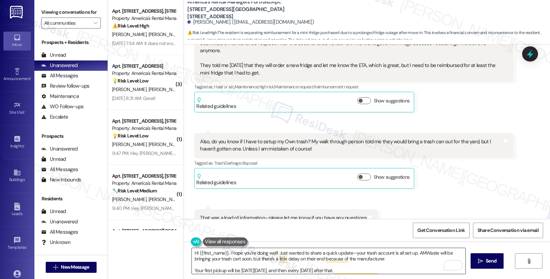
click at [387, 259] on textarea "Hi {{first_name}}, I hope you’re doing well! Just wanted to share a quick updat…" at bounding box center [329, 261] width 274 height 26
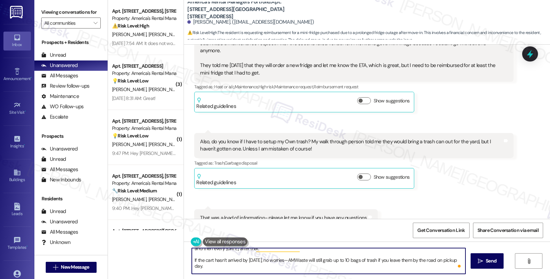
scroll to position [25, 0]
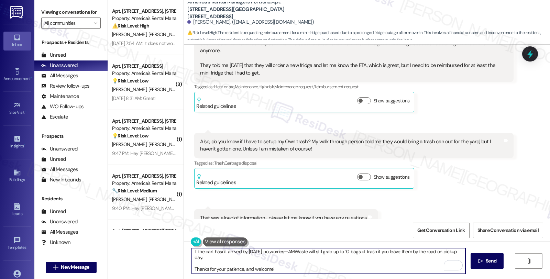
click at [274, 262] on textarea "Hi {{first_name}}, I hope you’re doing well! Just wanted to share a quick updat…" at bounding box center [329, 261] width 274 height 26
click at [236, 256] on textarea "Hi {{first_name}}, I hope you’re doing well! Just wanted to share a quick updat…" at bounding box center [329, 261] width 274 height 26
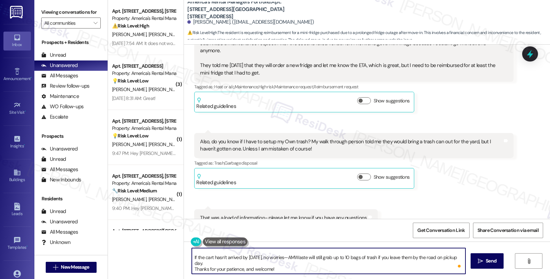
type textarea "Hi {{first_name}}, I hope you’re doing well! Just wanted to share a quick updat…"
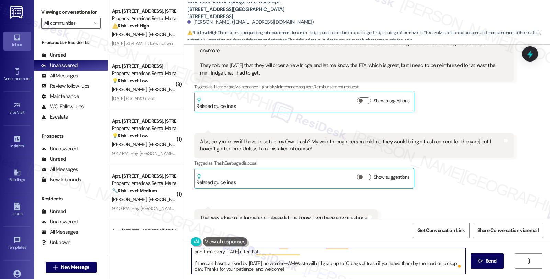
click at [317, 270] on textarea "Hi {{first_name}}, I hope you’re doing well! Just wanted to share a quick updat…" at bounding box center [329, 261] width 274 height 26
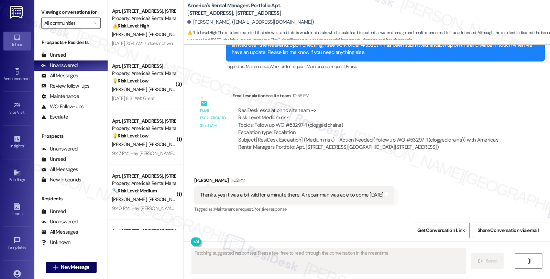
scroll to position [525, 0]
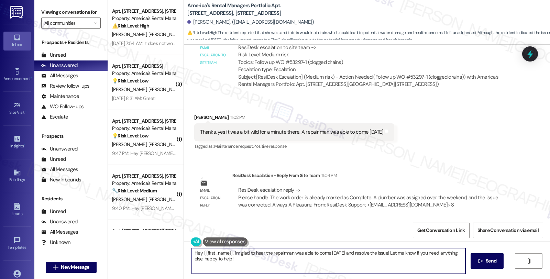
drag, startPoint x: 228, startPoint y: 253, endPoint x: 125, endPoint y: 248, distance: 103.6
click at [125, 248] on div "Apt. 319 Kennesaw Avenue, 319 Kennesaw Avenue Property: America's Rental Manage…" at bounding box center [329, 139] width 442 height 279
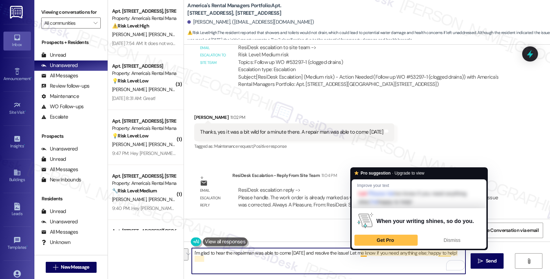
drag, startPoint x: 355, startPoint y: 252, endPoint x: 375, endPoint y: 266, distance: 24.1
click at [375, 266] on textarea "I'm glad to hear the repairman was able to come on Saturday and resolve the iss…" at bounding box center [329, 261] width 274 height 26
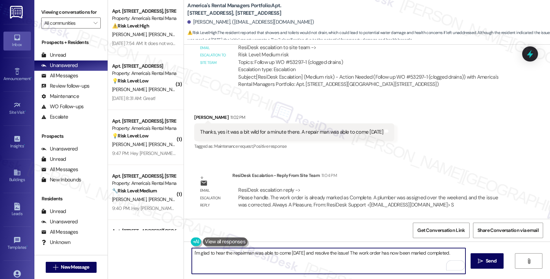
click at [459, 253] on textarea "I'm glad to hear the repairman was able to come on Saturday and resolve the iss…" at bounding box center [329, 261] width 274 height 26
drag, startPoint x: 281, startPoint y: 265, endPoint x: 375, endPoint y: 260, distance: 94.7
click at [281, 265] on textarea "I'm glad to hear the repairman was able to come on Saturday and resolve the iss…" at bounding box center [329, 261] width 274 height 26
click at [459, 250] on textarea "I'm glad to hear the repairman was able to come on Saturday and resolve the iss…" at bounding box center [329, 261] width 274 height 26
paste textarea "Should you have other concerns, please feel free to reach out. Have a great day!"
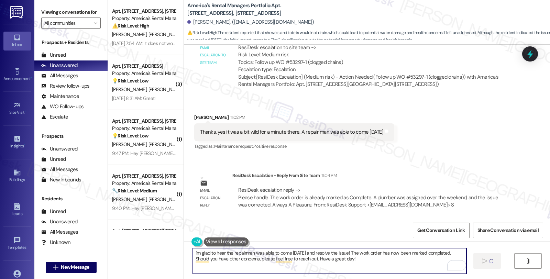
type textarea "I'm glad to hear the repairman was able to come on Saturday and resolve the iss…"
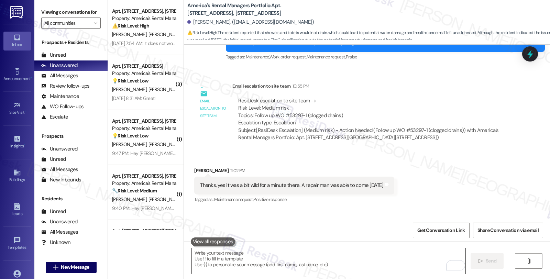
scroll to position [462, 0]
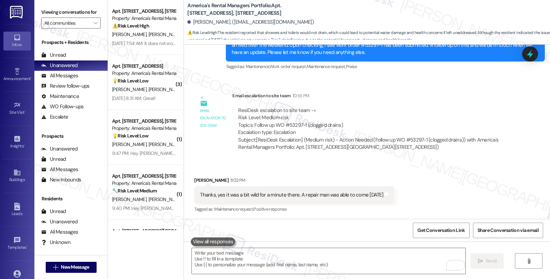
click at [463, 88] on div "Email escalation to site team Email escalation to site team 10:55 PM ResiDesk e…" at bounding box center [353, 124] width 329 height 74
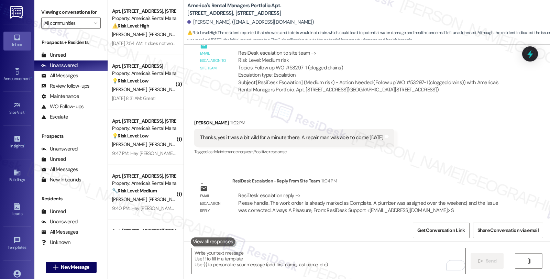
scroll to position [580, 0]
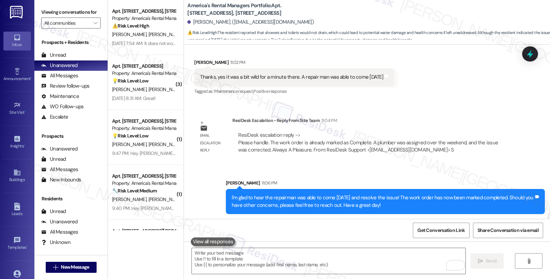
click at [451, 89] on div "Received via SMS Matthew Hawkins 11:02 PM Thanks, yes it was a bit wild for a m…" at bounding box center [367, 72] width 366 height 58
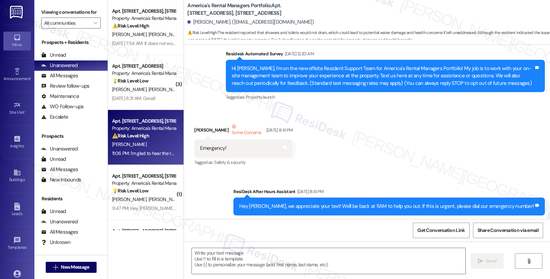
type textarea "Fetching suggested responses. Please feel free to read through the conversation…"
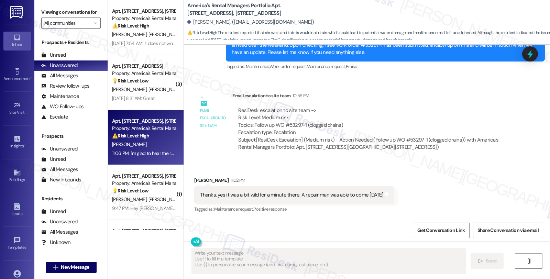
scroll to position [590, 0]
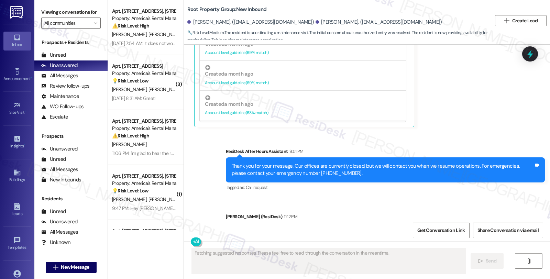
scroll to position [305, 0]
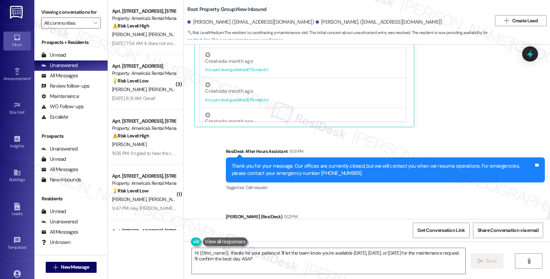
type textarea "Hi {{first_name}}, thanks for your patience! I'll let the team know you're avai…"
click at [434, 231] on span "Get Conversation Link" at bounding box center [440, 230] width 47 height 7
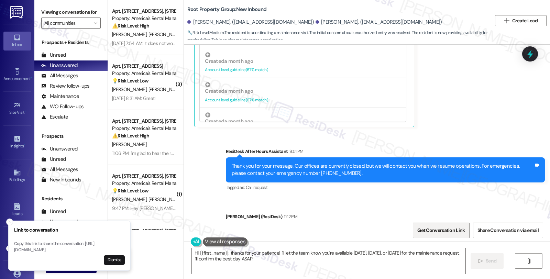
click at [434, 231] on span "Get Conversation Link" at bounding box center [440, 230] width 47 height 7
